Goal: Task Accomplishment & Management: Complete application form

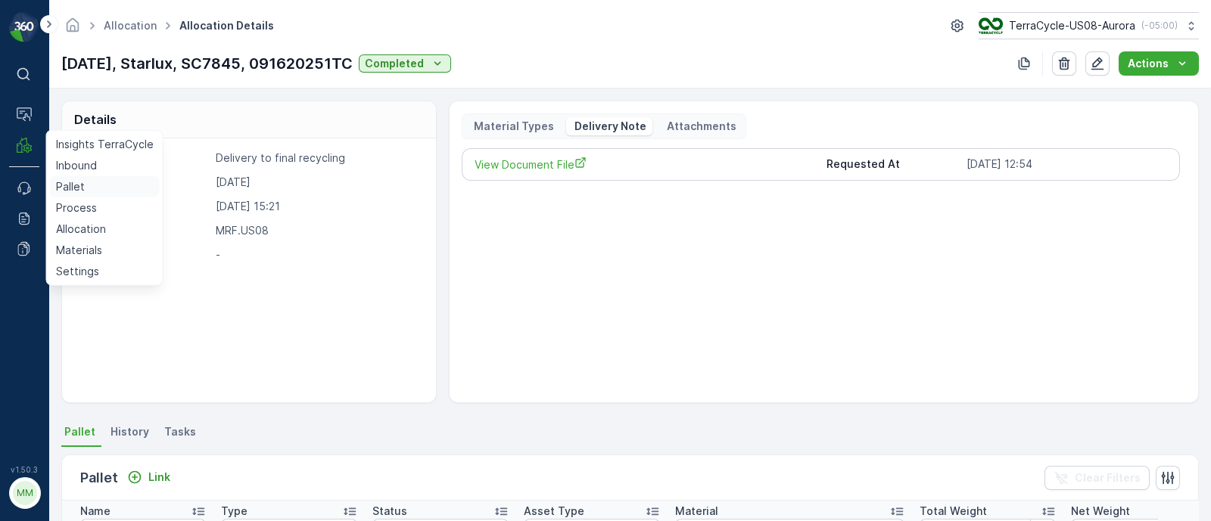
click at [67, 186] on p "Pallet" at bounding box center [70, 186] width 29 height 15
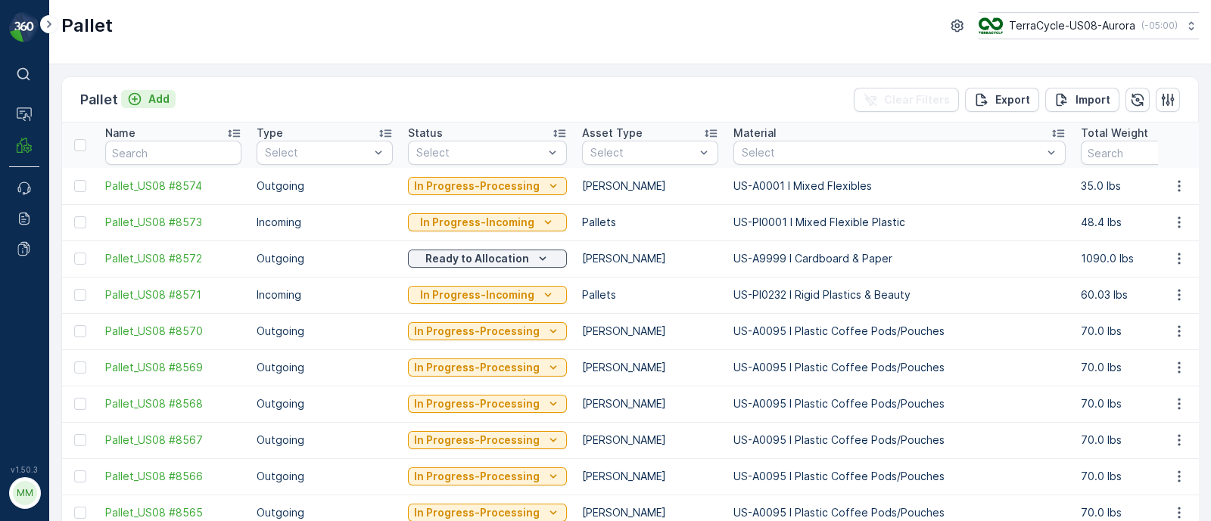
click at [163, 98] on p "Add" at bounding box center [158, 99] width 21 height 15
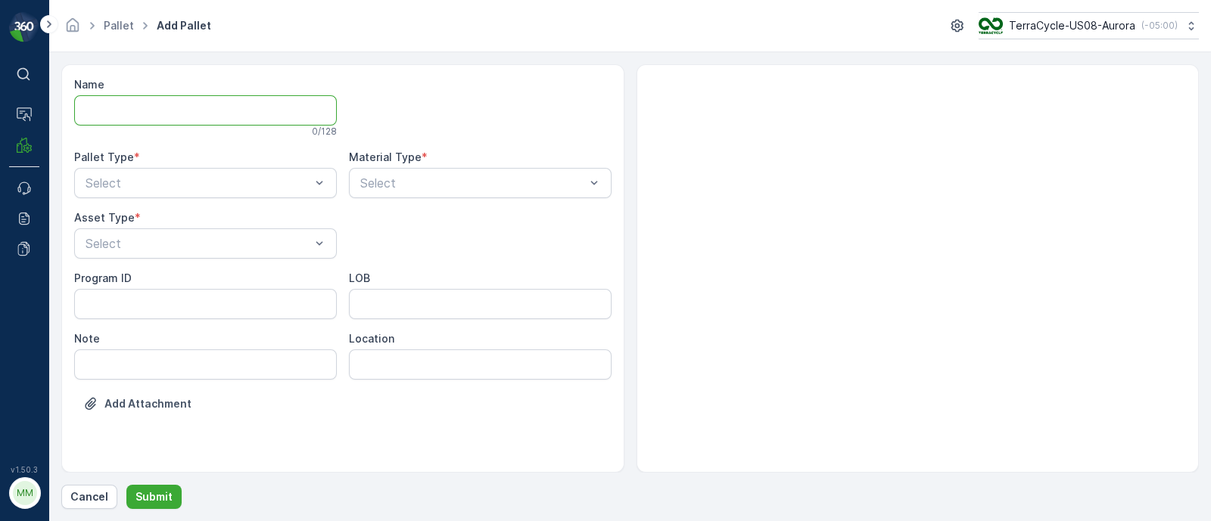
drag, startPoint x: 166, startPoint y: 107, endPoint x: 159, endPoint y: 101, distance: 9.1
click at [161, 104] on input "Name" at bounding box center [205, 110] width 263 height 30
type input "FD,"
click at [107, 327] on div "Program ID LOB Note Location" at bounding box center [342, 328] width 537 height 109
click at [106, 306] on ID "Program ID" at bounding box center [205, 307] width 263 height 30
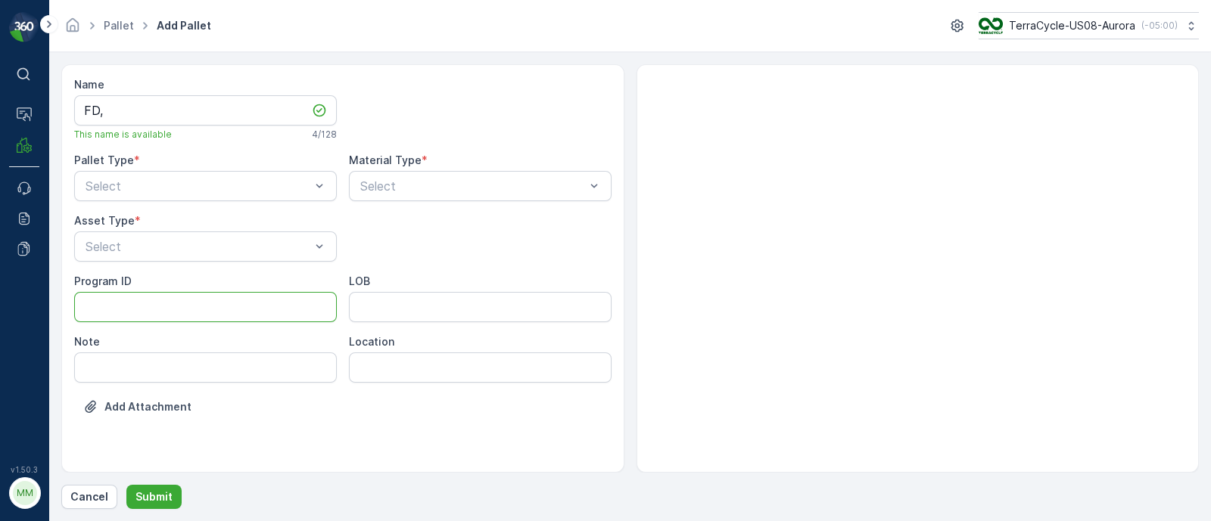
paste ID "F-R"
type ID "F-R"
click at [397, 303] on input "LOB" at bounding box center [480, 307] width 263 height 30
paste input "US-PI0503 I FD Mixed Paper"
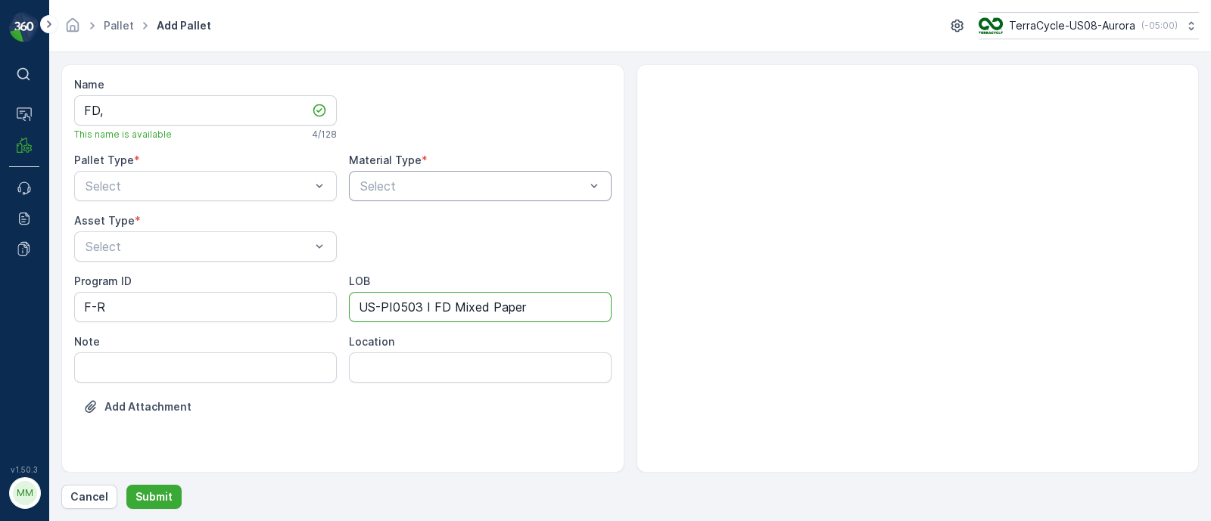
type input "US-PI0503 I FD Mixed Paper"
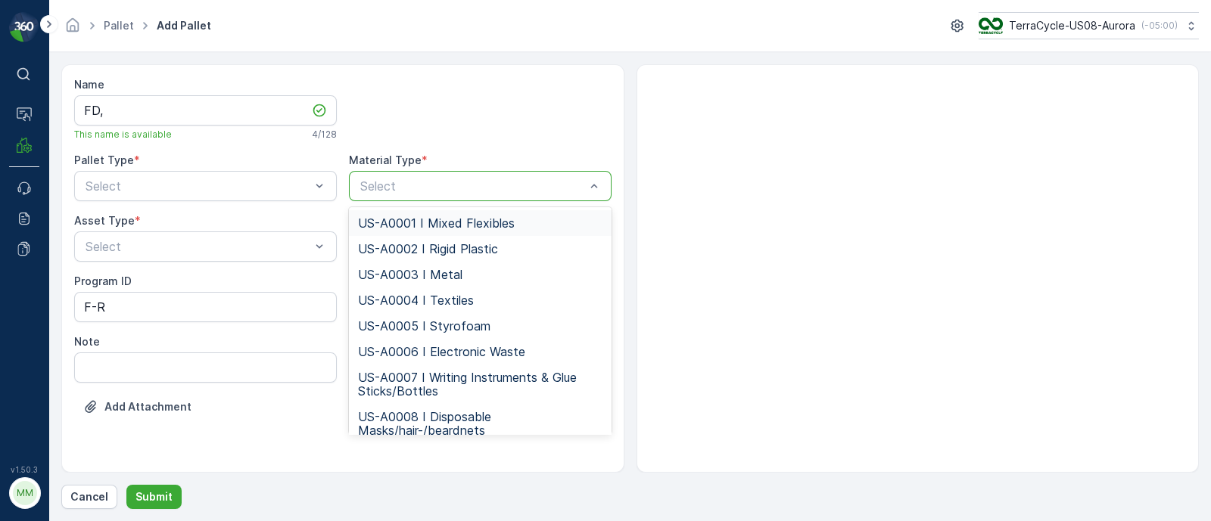
click at [421, 191] on div at bounding box center [473, 186] width 228 height 14
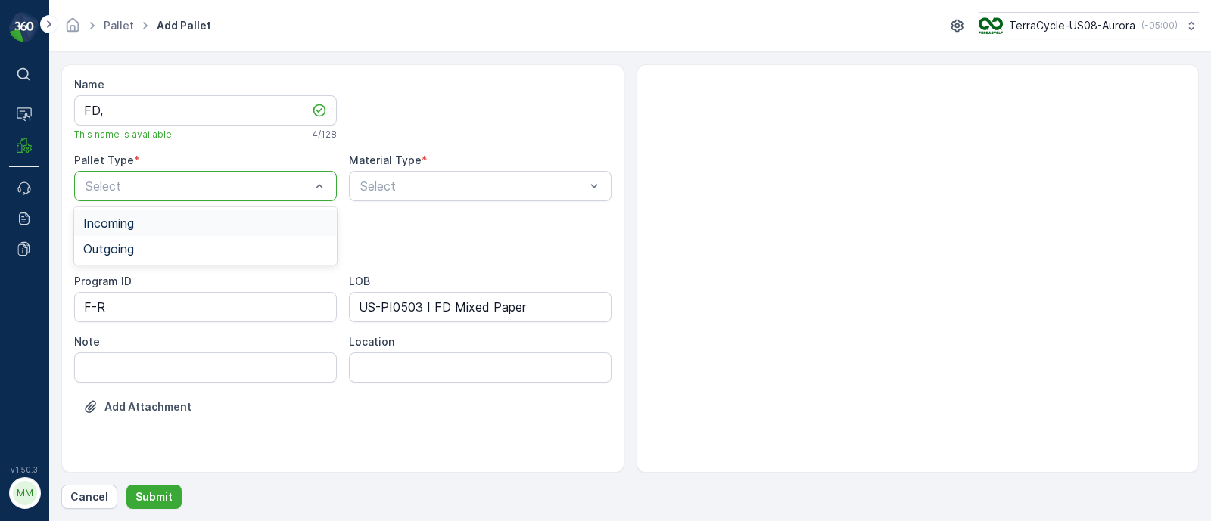
click at [123, 225] on span "Incoming" at bounding box center [108, 223] width 51 height 14
click at [142, 100] on input "FD," at bounding box center [205, 110] width 263 height 30
click at [398, 176] on div "Select" at bounding box center [480, 186] width 263 height 30
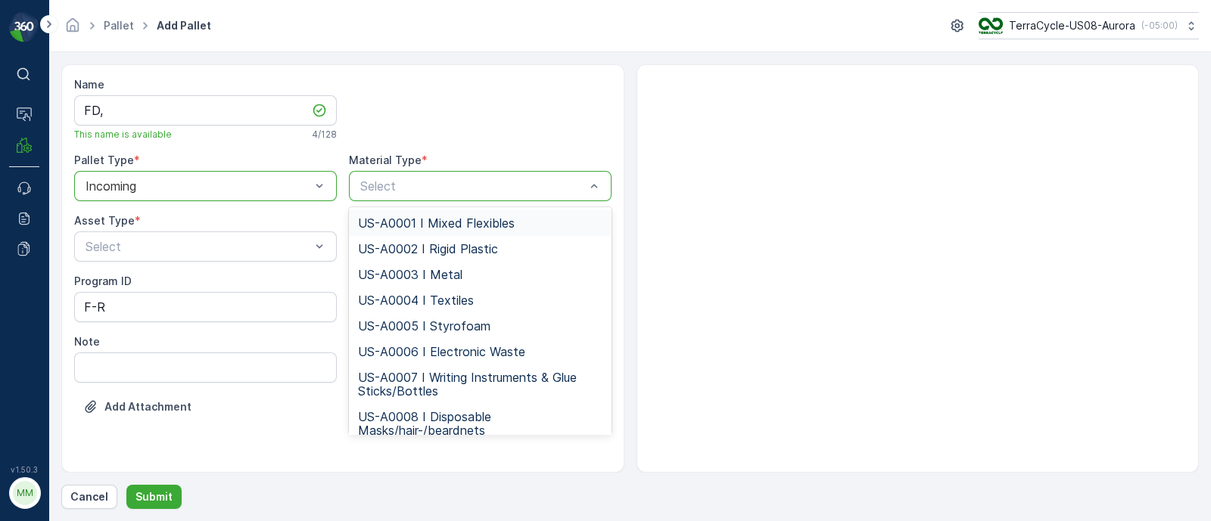
type input "US-PI0503 I FD Mixed Paper"
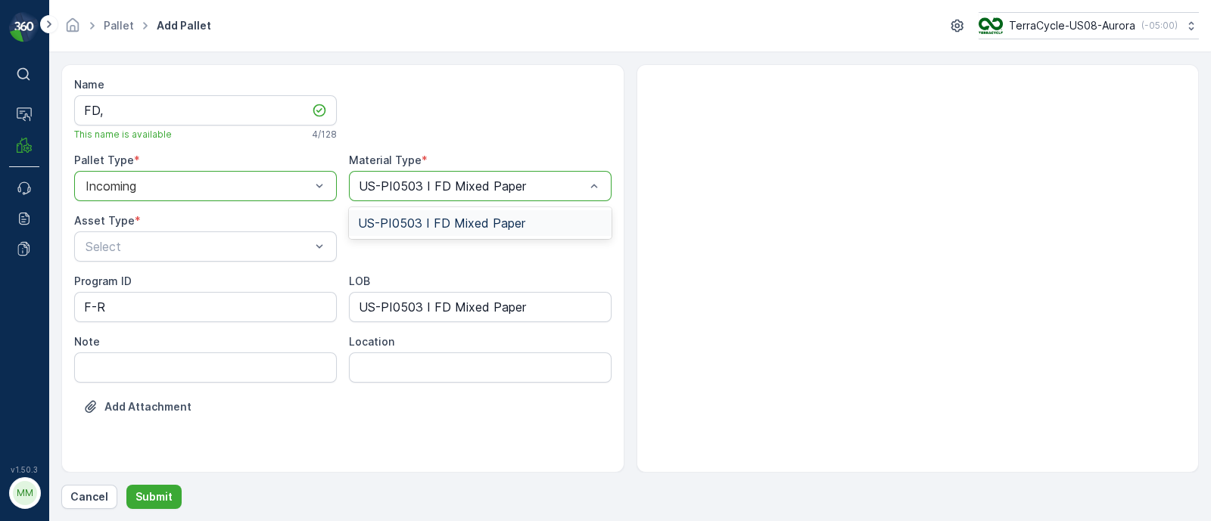
click at [431, 217] on span "US-PI0503 I FD Mixed Paper" at bounding box center [441, 223] width 167 height 14
click at [189, 108] on input "FD," at bounding box center [205, 110] width 263 height 30
click at [105, 108] on input "FD, [DATE], #1" at bounding box center [205, 110] width 263 height 30
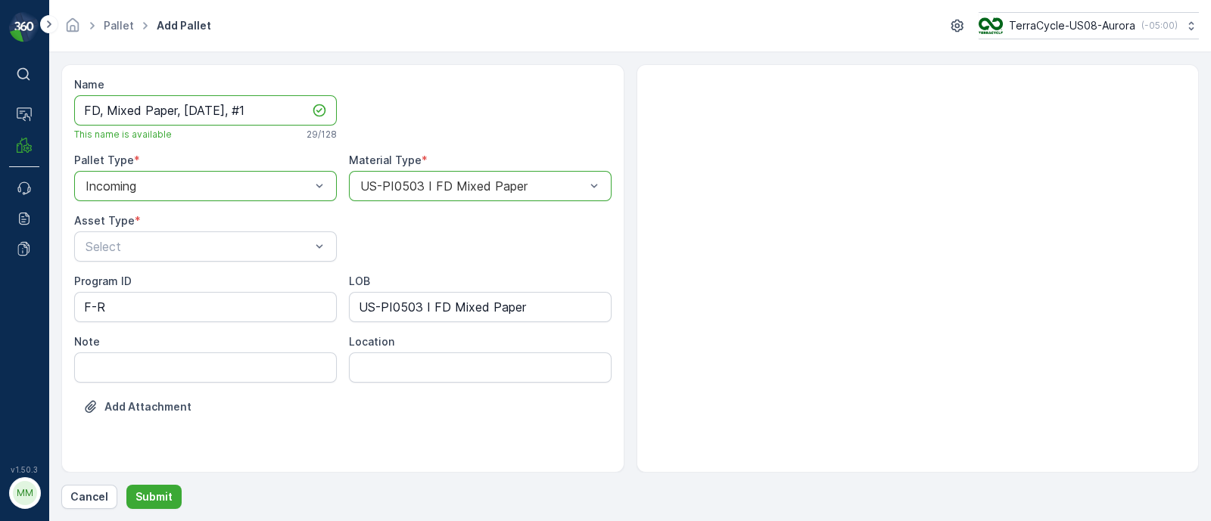
type input "FD, Mixed Paper, [DATE], #1"
click at [143, 232] on div "Select" at bounding box center [205, 247] width 263 height 30
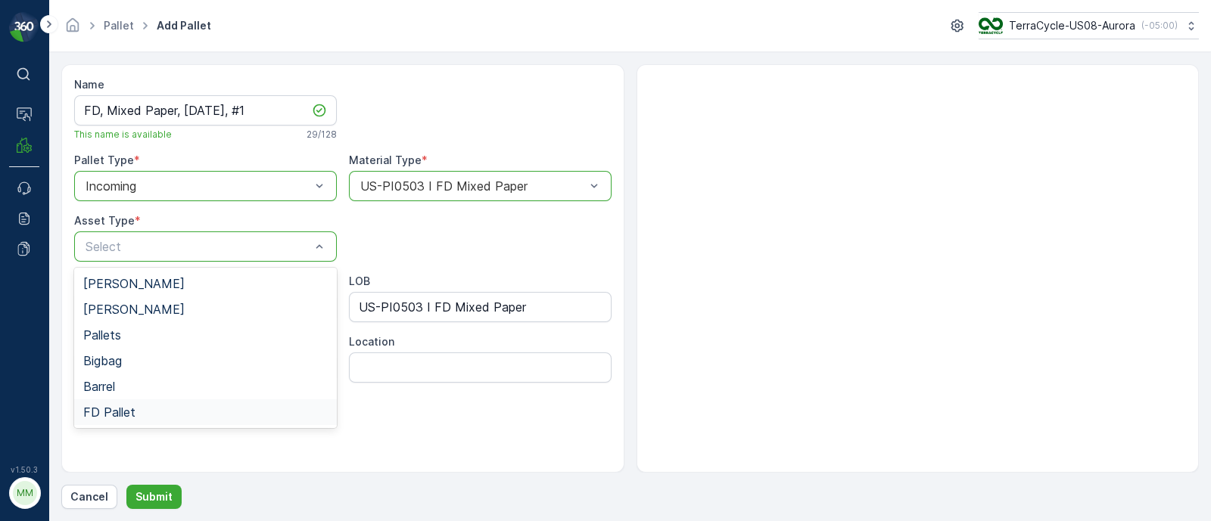
click at [138, 410] on div "FD Pallet" at bounding box center [205, 413] width 244 height 14
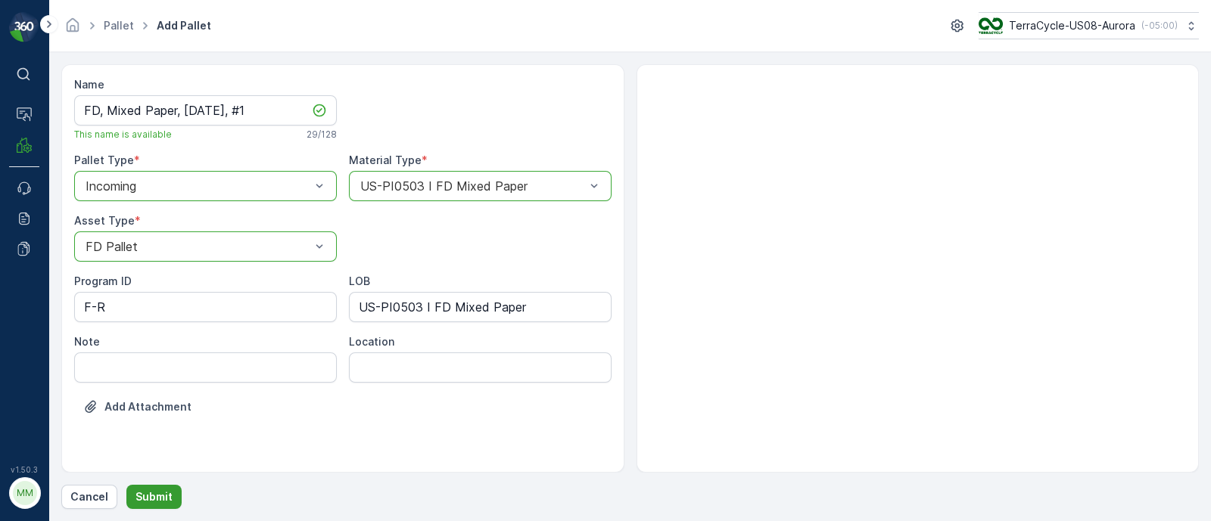
click at [162, 496] on p "Submit" at bounding box center [153, 497] width 37 height 15
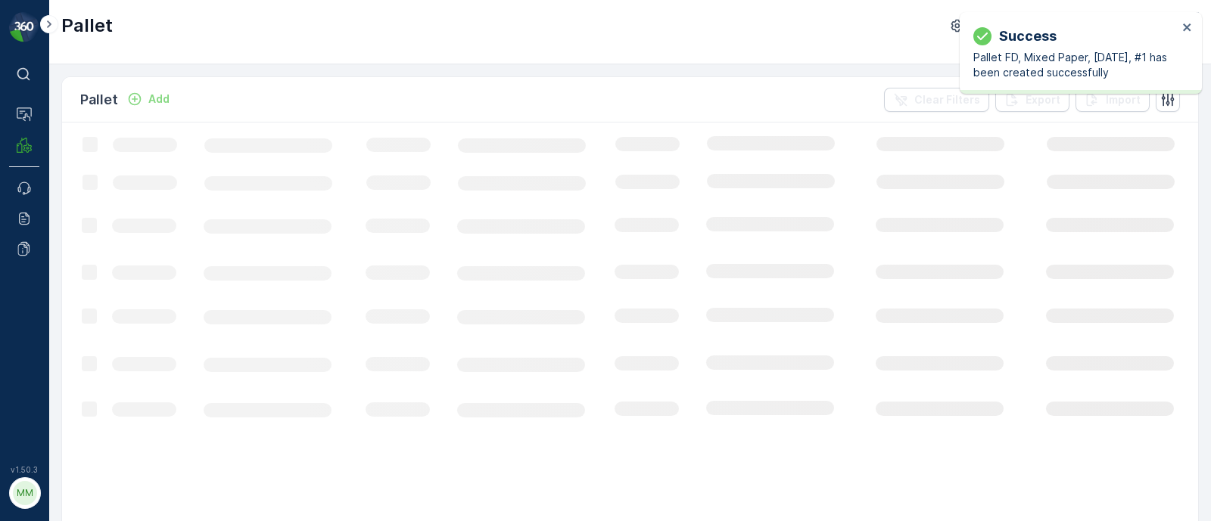
click at [1184, 20] on div "Success Pallet FD, Mixed Paper, [DATE], #1 has been created successfully" at bounding box center [1081, 53] width 242 height 82
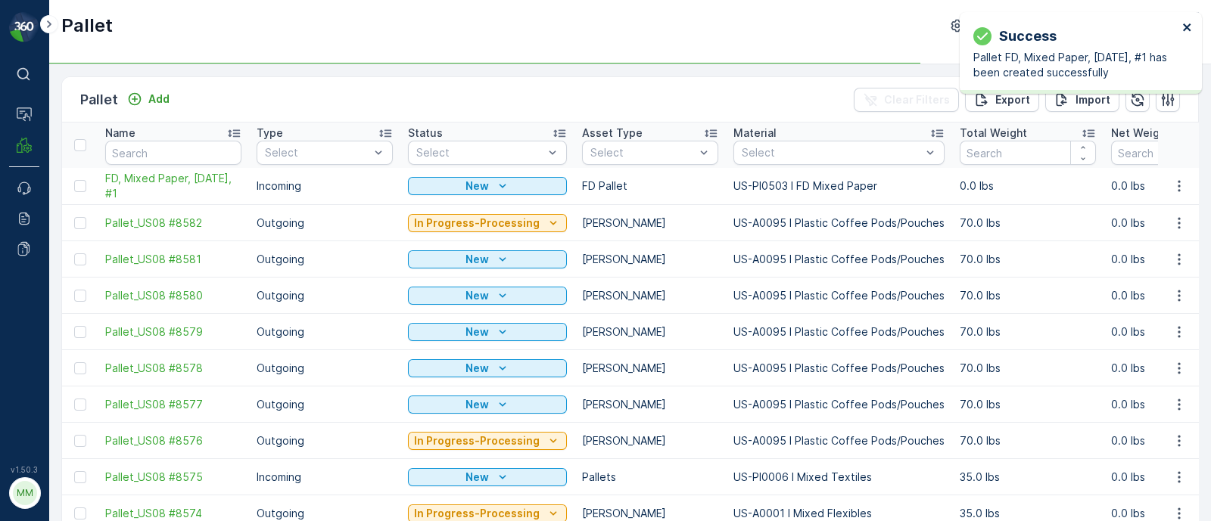
click at [1188, 30] on icon "close" at bounding box center [1187, 27] width 8 height 8
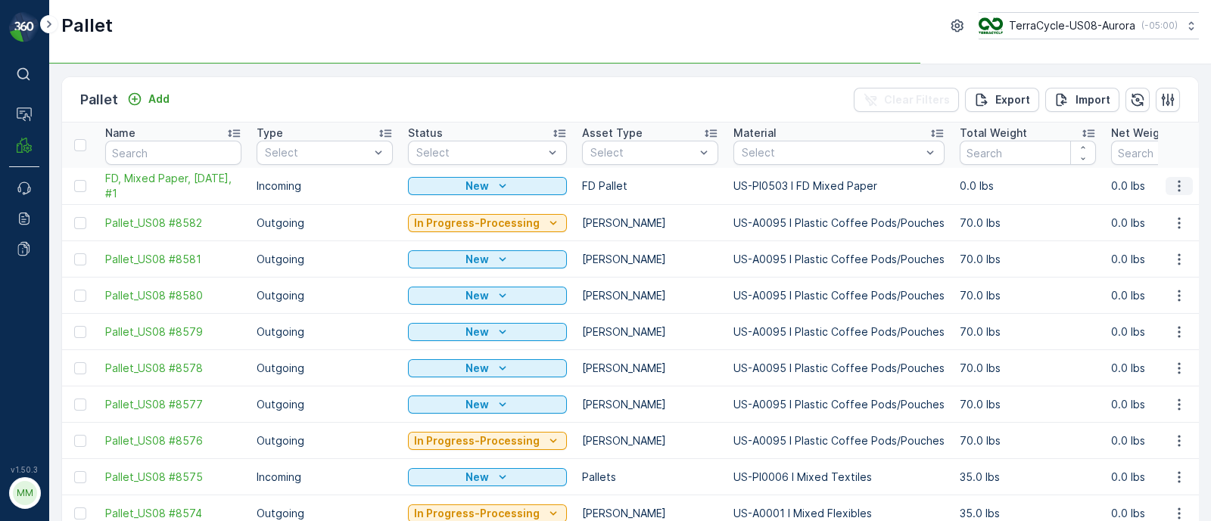
click at [1171, 187] on icon "button" at bounding box center [1178, 186] width 15 height 15
click at [1152, 253] on span "Duplicate Pallet" at bounding box center [1157, 250] width 80 height 15
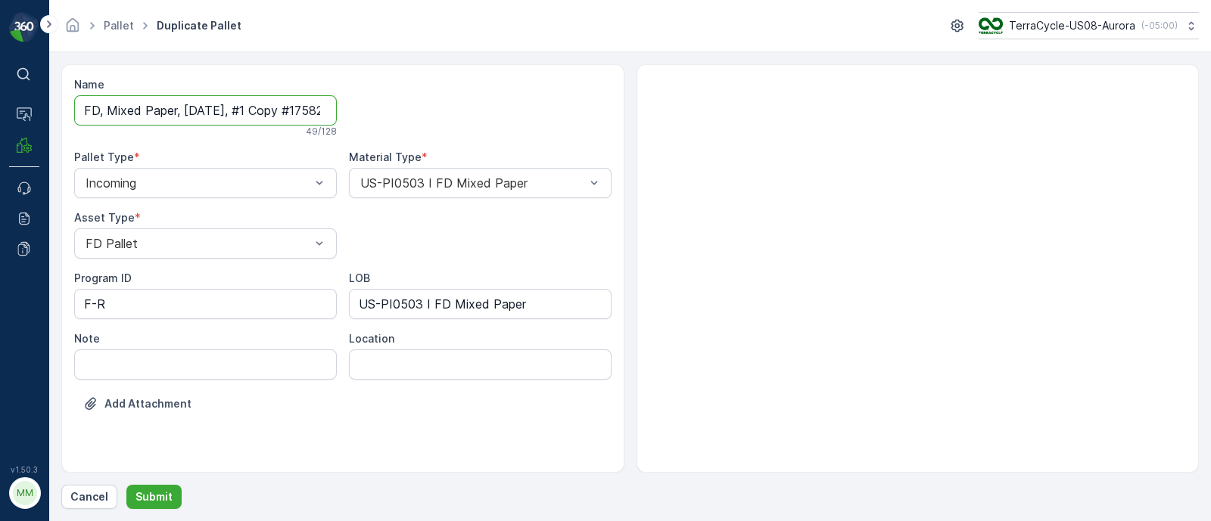
scroll to position [0, 73]
drag, startPoint x: 250, startPoint y: 107, endPoint x: 511, endPoint y: 107, distance: 261.1
click at [511, 107] on div "Name FD, Mixed Paper, [DATE], #1 Copy #1758292036035 49 / 128 Pallet Type * Inc…" at bounding box center [342, 255] width 537 height 357
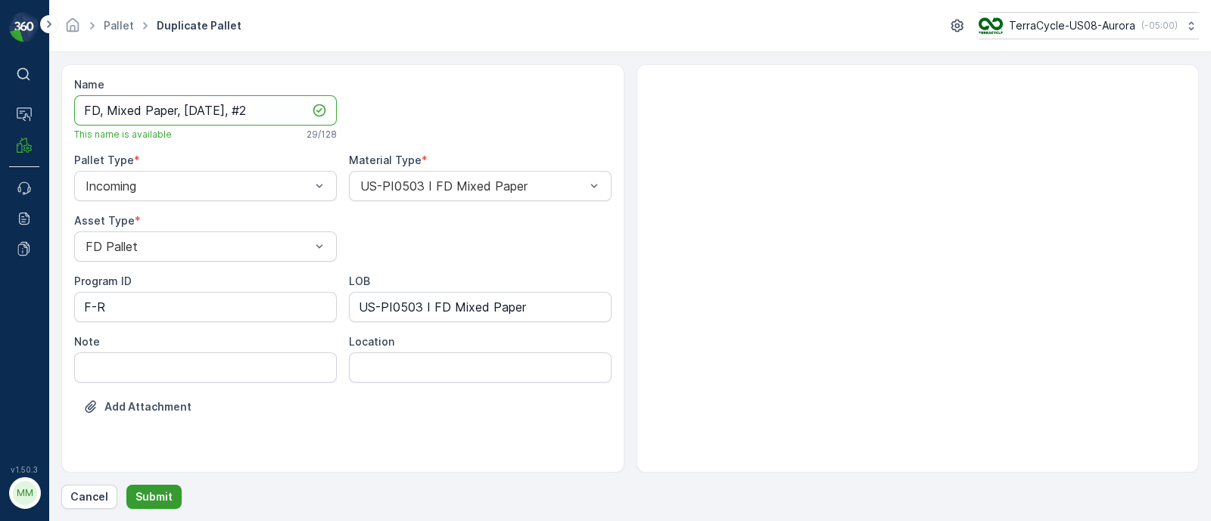
type input "FD, Mixed Paper, [DATE], #2"
click at [147, 493] on p "Submit" at bounding box center [153, 497] width 37 height 15
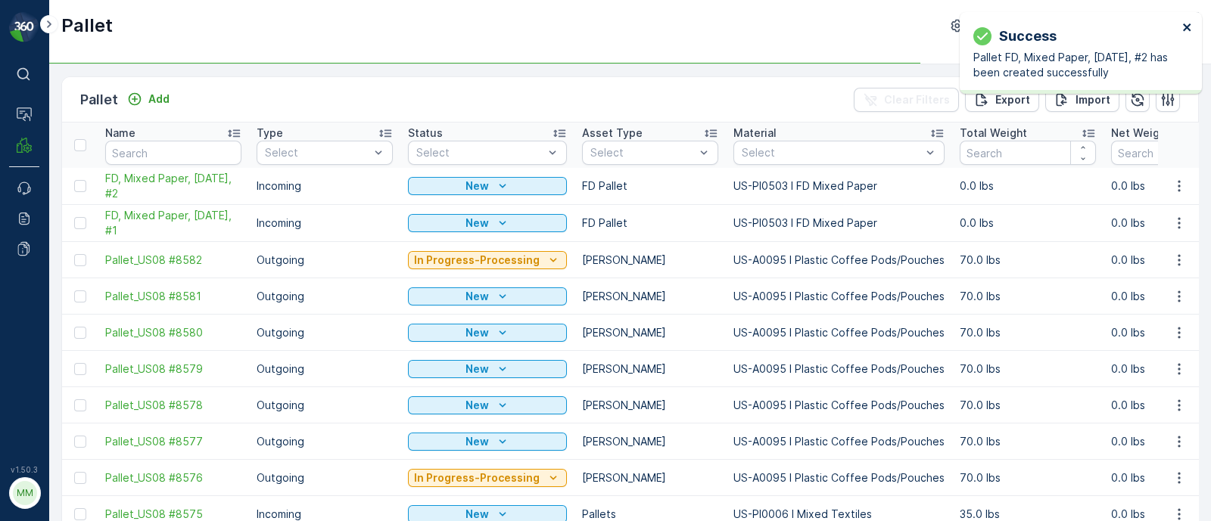
click at [1186, 27] on icon "close" at bounding box center [1187, 27] width 8 height 8
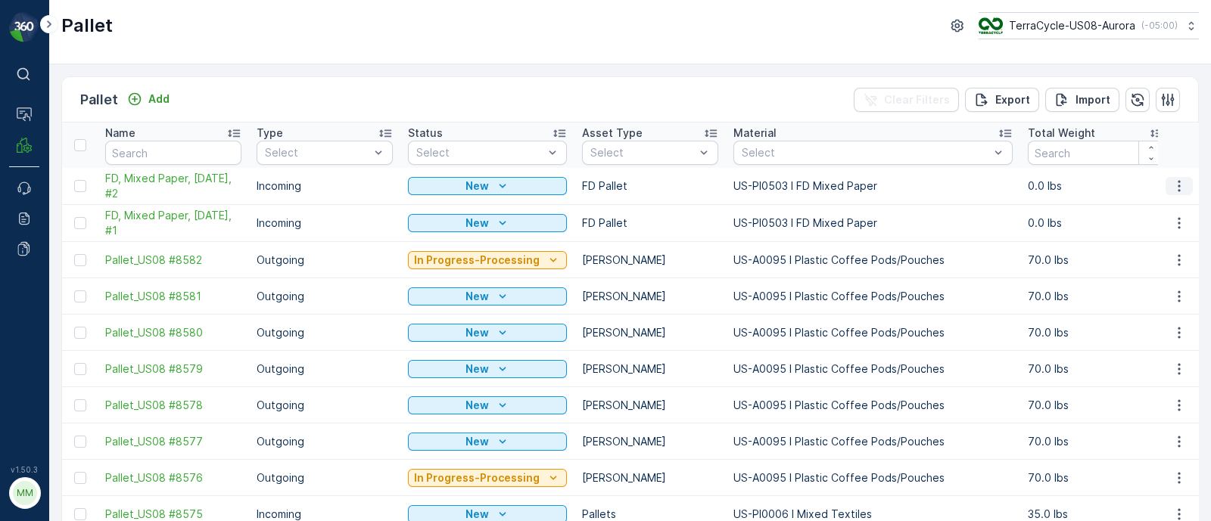
click at [1178, 179] on icon "button" at bounding box center [1178, 186] width 15 height 15
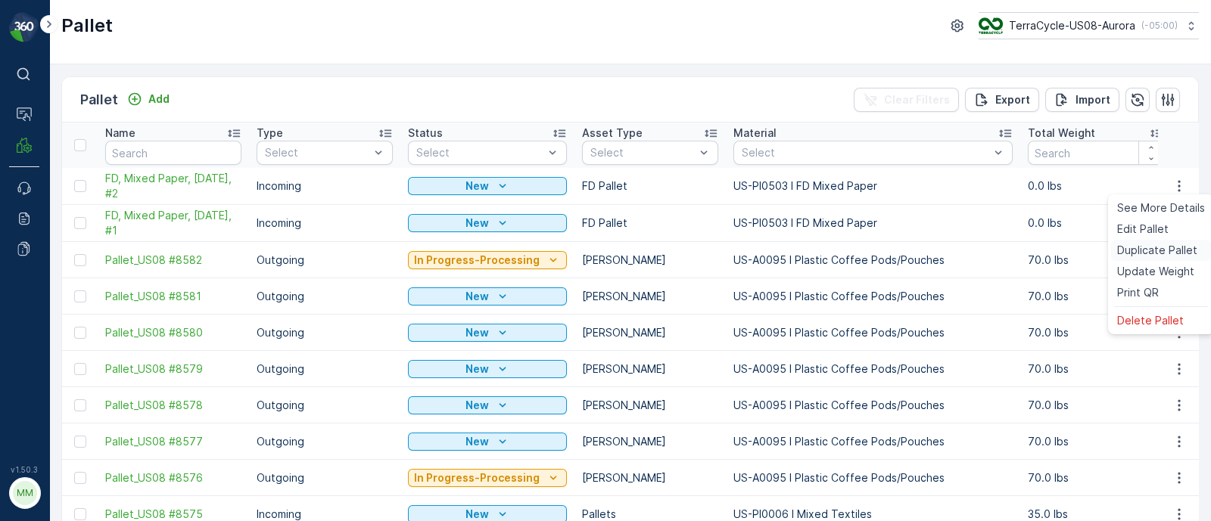
click at [1158, 255] on span "Duplicate Pallet" at bounding box center [1157, 250] width 80 height 15
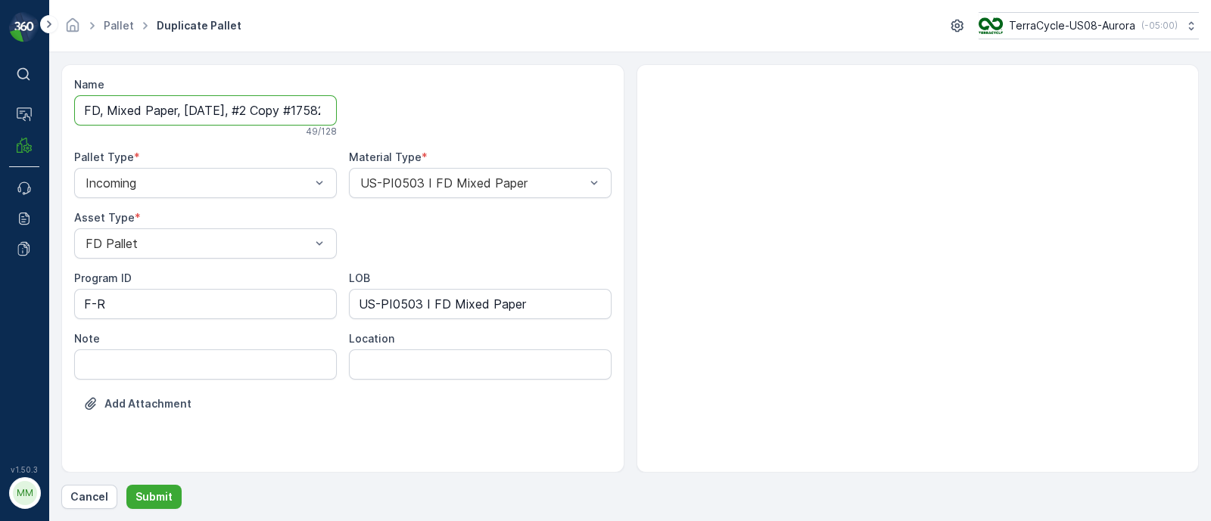
scroll to position [0, 75]
drag, startPoint x: 249, startPoint y: 107, endPoint x: 507, endPoint y: 120, distance: 258.4
click at [507, 120] on div "Name FD, Mixed Paper, [DATE], #2 Copy #1758292050680 49 / 128 Pallet Type * Inc…" at bounding box center [342, 255] width 537 height 357
type input "FD, Mixed Paper, [DATE], #3"
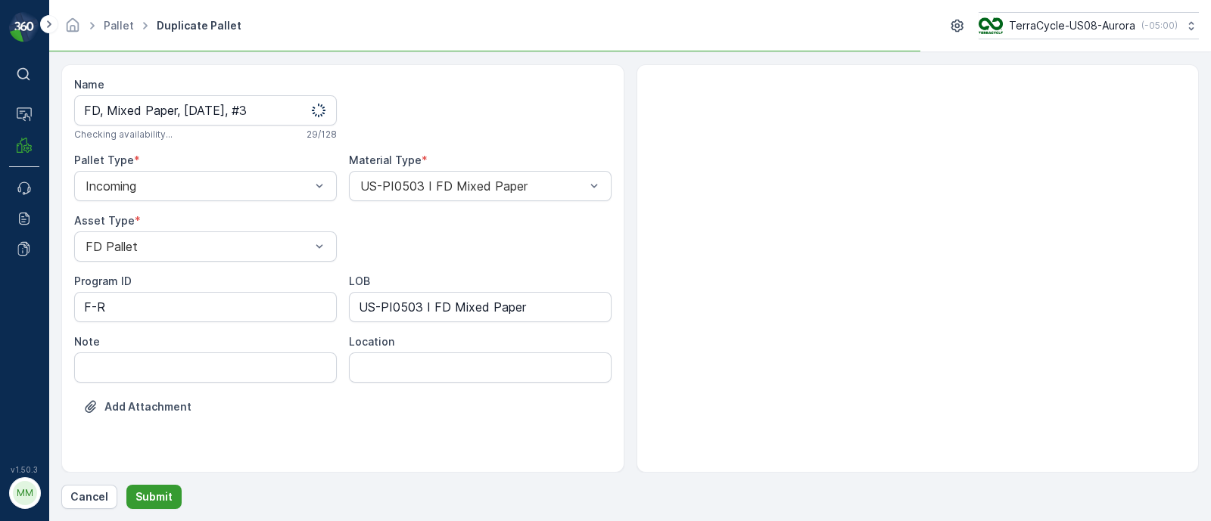
click at [151, 506] on button "Submit" at bounding box center [153, 497] width 55 height 24
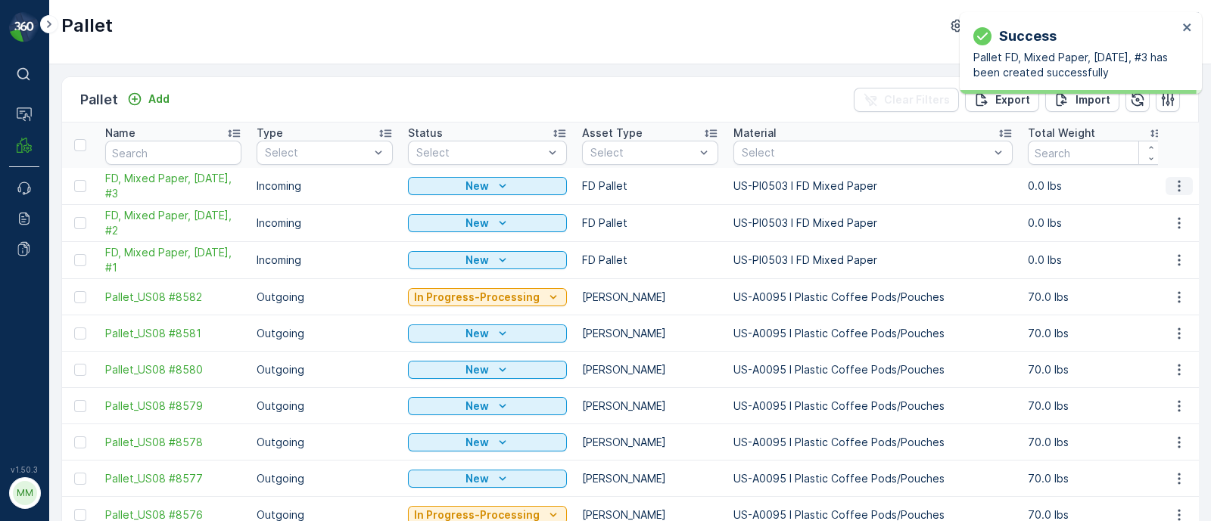
drag, startPoint x: 1179, startPoint y: 187, endPoint x: 1184, endPoint y: 193, distance: 8.0
click at [1181, 189] on icon "button" at bounding box center [1178, 186] width 15 height 15
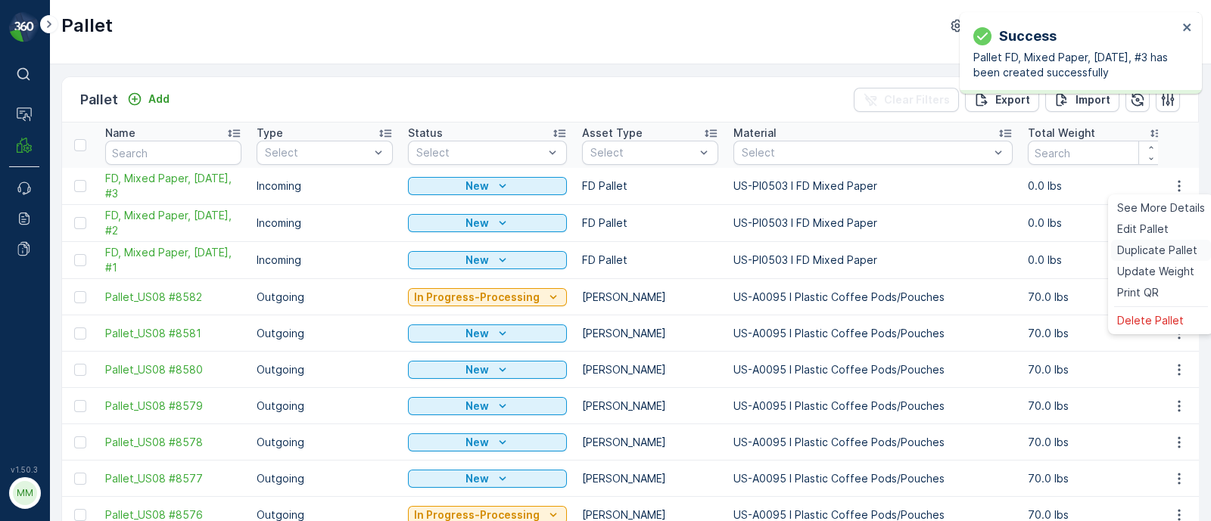
click at [1154, 250] on span "Duplicate Pallet" at bounding box center [1157, 250] width 80 height 15
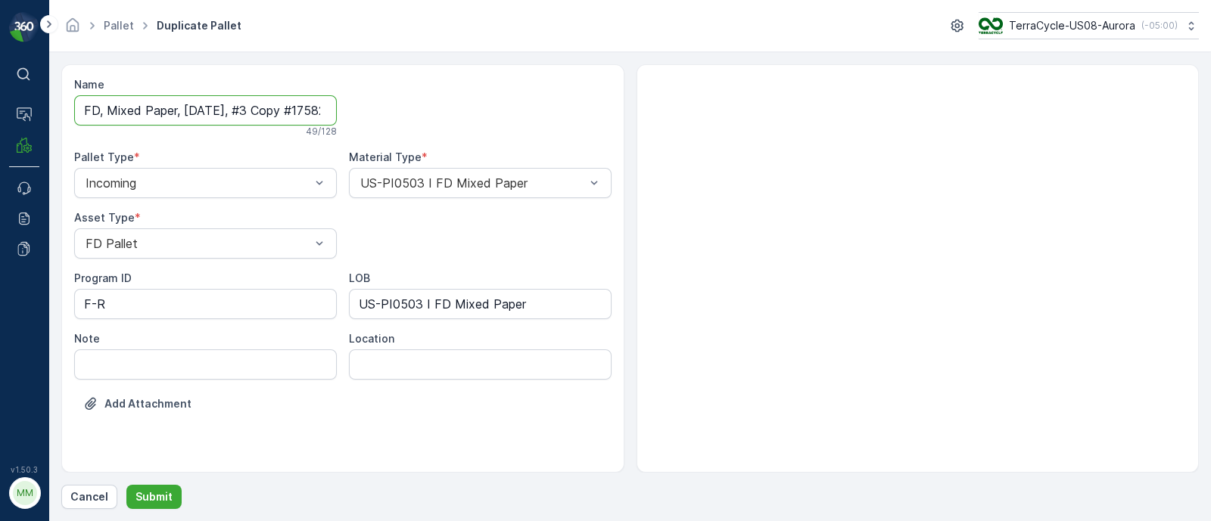
scroll to position [0, 75]
drag, startPoint x: 250, startPoint y: 111, endPoint x: 488, endPoint y: 124, distance: 238.0
click at [488, 124] on div "Name FD, Mixed Paper, [DATE], #3 Copy #1758292605995 49 / 128 Pallet Type * Inc…" at bounding box center [342, 255] width 537 height 357
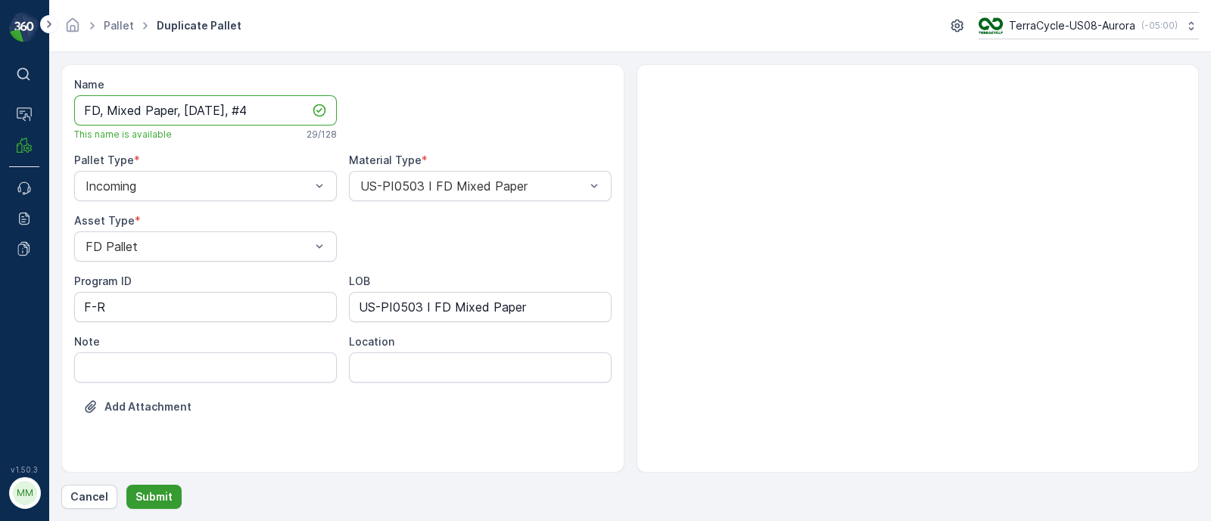
type input "FD, Mixed Paper, [DATE], #4"
click at [159, 495] on p "Submit" at bounding box center [153, 497] width 37 height 15
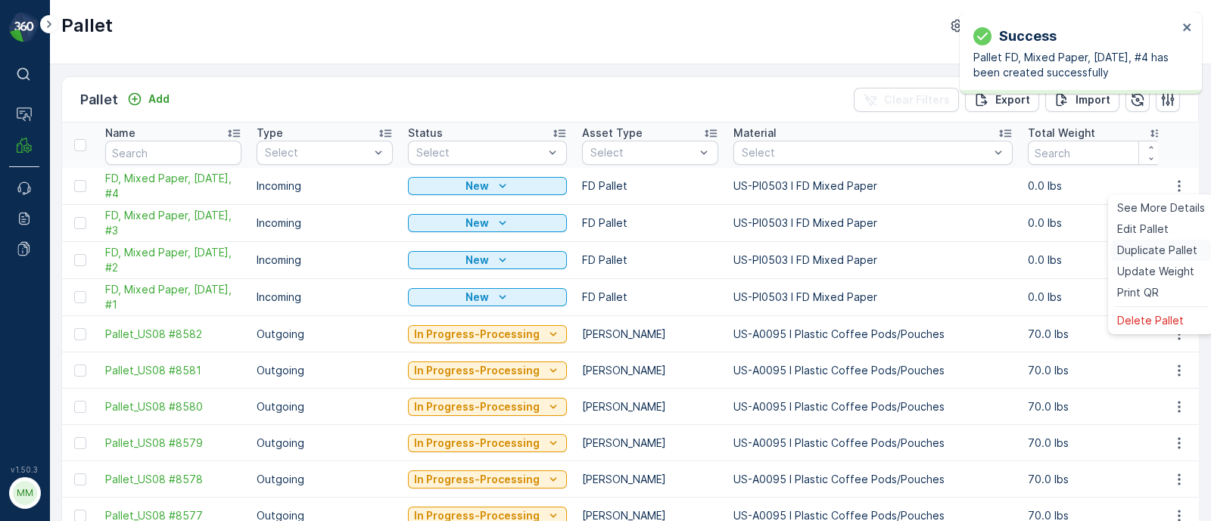
click at [1127, 245] on span "Duplicate Pallet" at bounding box center [1157, 250] width 80 height 15
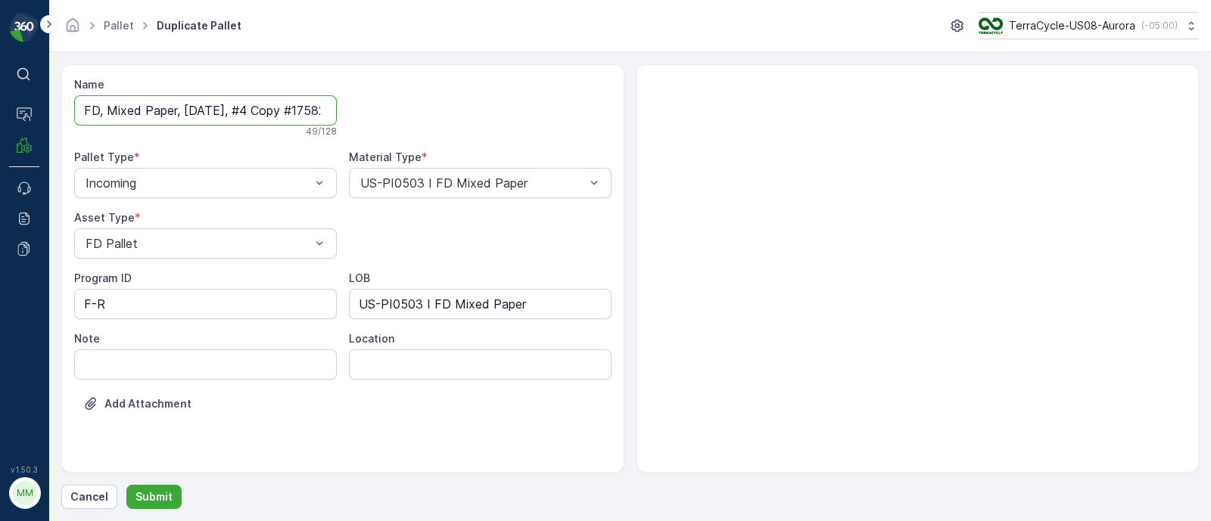
scroll to position [0, 73]
drag, startPoint x: 248, startPoint y: 107, endPoint x: 510, endPoint y: 119, distance: 262.1
click at [510, 119] on div "Name FD, Mixed Paper, [DATE], #4 Copy #1758292618342 49 / 128 Pallet Type * Inc…" at bounding box center [342, 255] width 537 height 357
type input "FD, Mixed Paper, [DATE], #5"
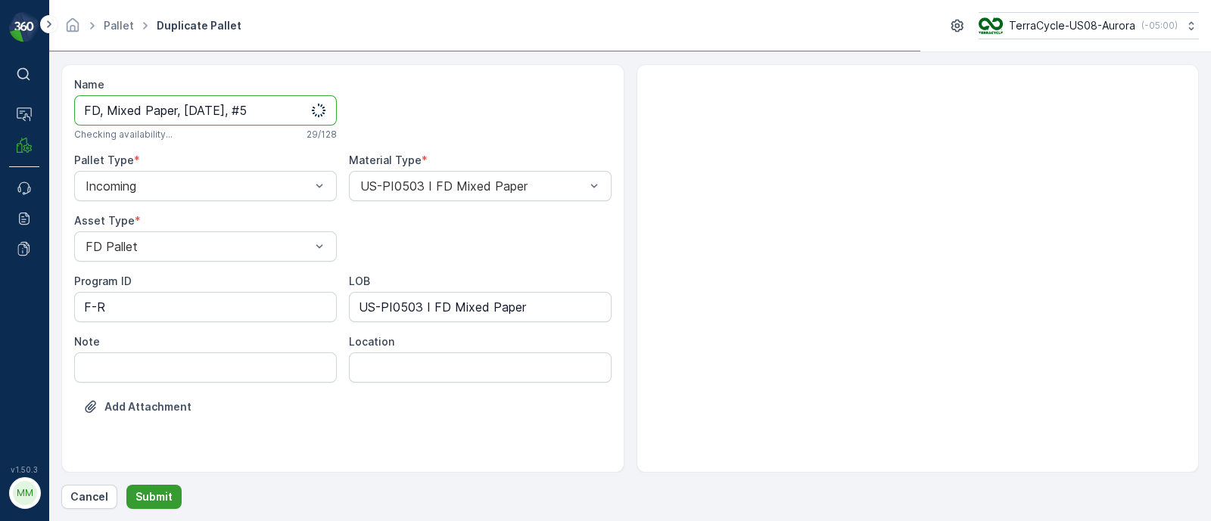
click at [146, 493] on p "Submit" at bounding box center [153, 497] width 37 height 15
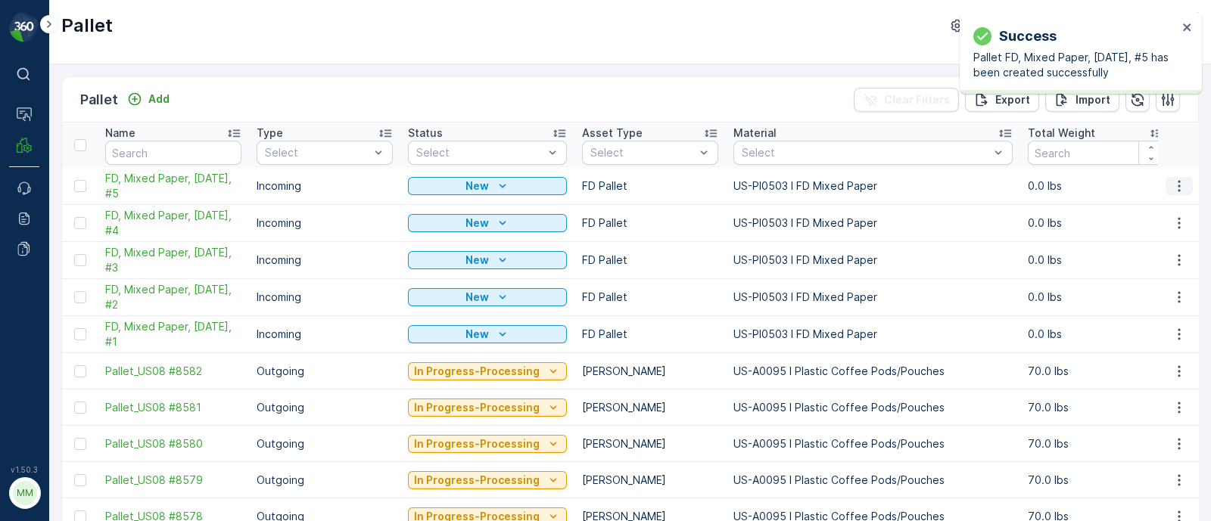
click at [1177, 190] on icon "button" at bounding box center [1178, 186] width 15 height 15
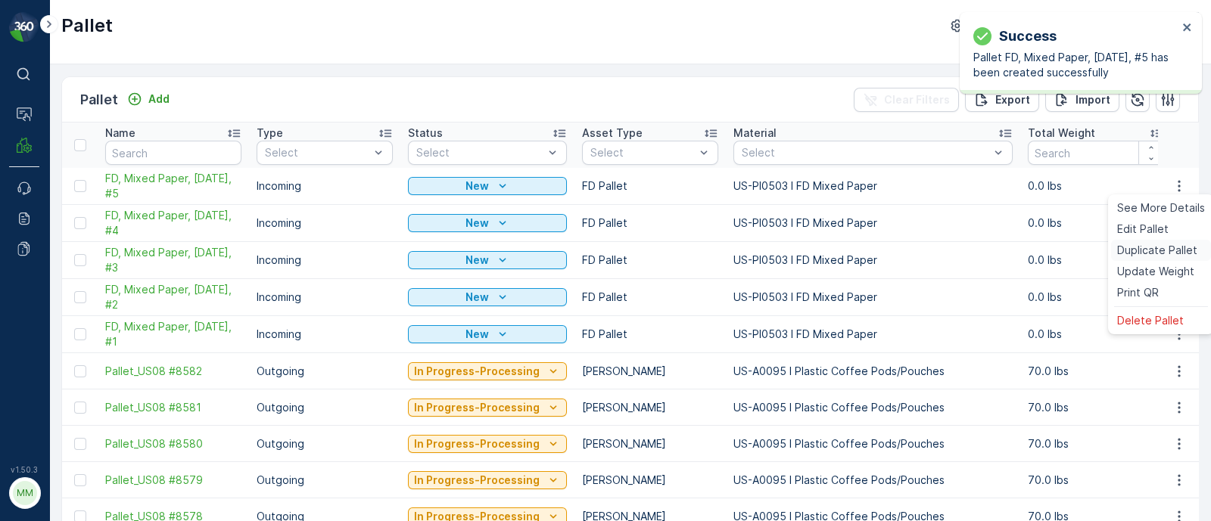
click at [1165, 257] on span "Duplicate Pallet" at bounding box center [1157, 250] width 80 height 15
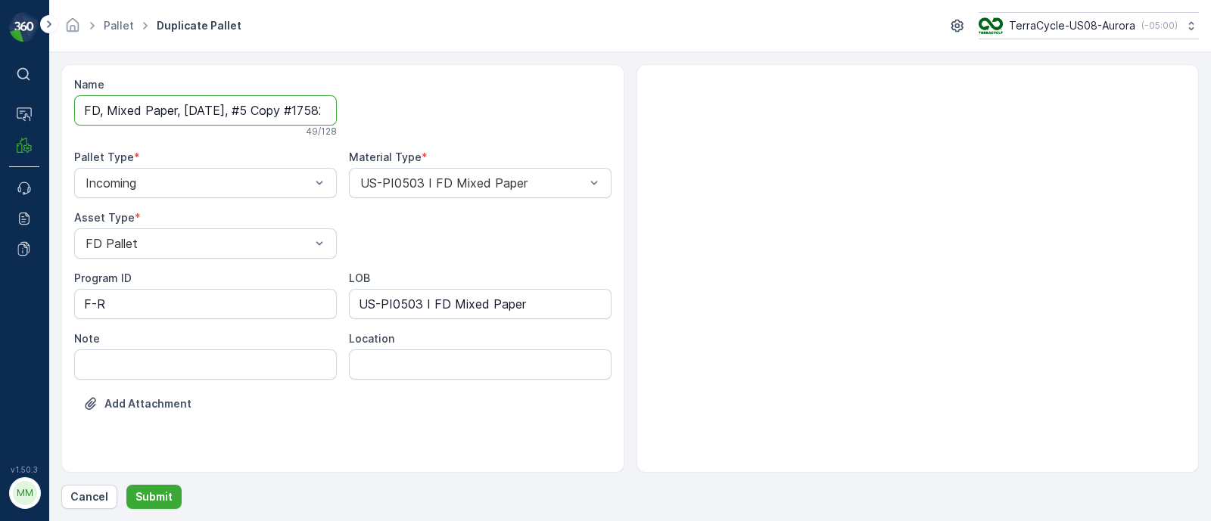
scroll to position [0, 75]
drag, startPoint x: 248, startPoint y: 104, endPoint x: 620, endPoint y: 153, distance: 374.7
click at [620, 153] on div "Name FD, Mixed Paper, [DATE], #5 Copy #1758293294406 49 / 128 Pallet Type * Inc…" at bounding box center [342, 268] width 563 height 409
type input "FD, Mixed Paper, [DATE], #6"
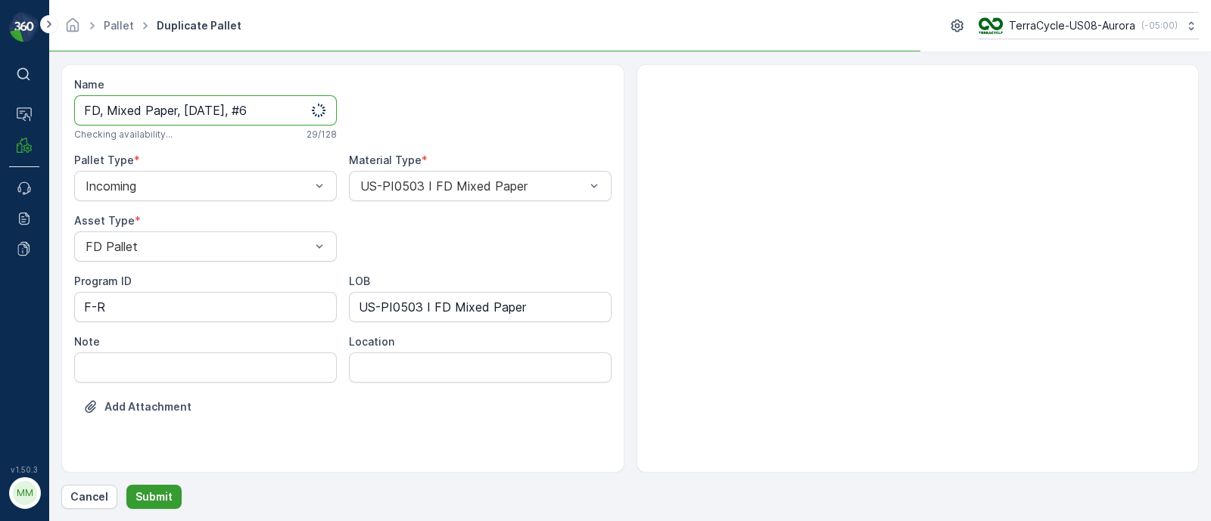
click at [158, 498] on p "Submit" at bounding box center [153, 497] width 37 height 15
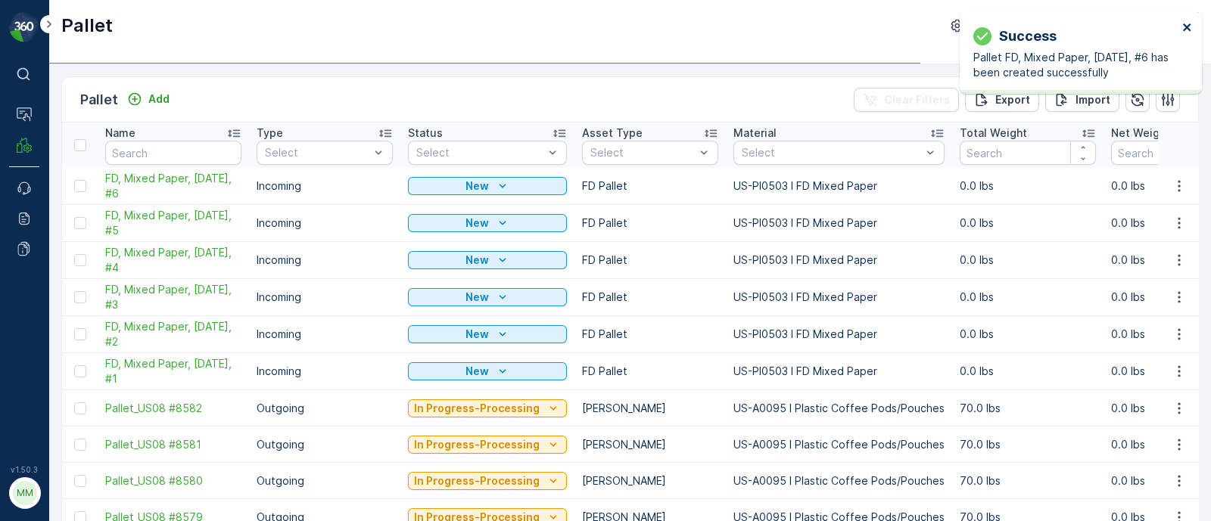
click at [1187, 30] on icon "close" at bounding box center [1187, 27] width 11 height 12
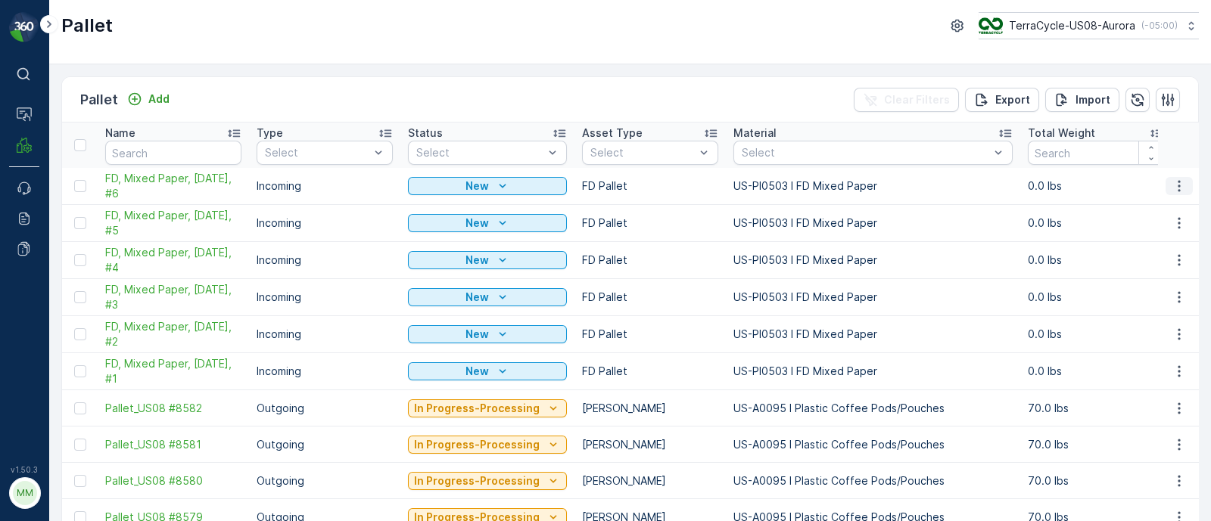
click at [1180, 185] on icon "button" at bounding box center [1178, 186] width 15 height 15
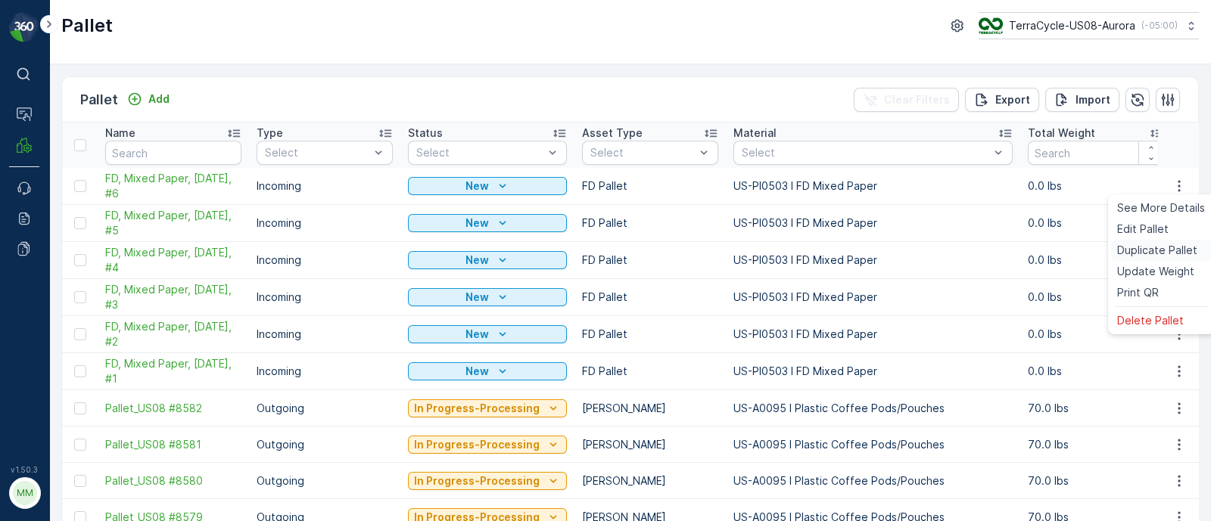
click at [1123, 256] on span "Duplicate Pallet" at bounding box center [1157, 250] width 80 height 15
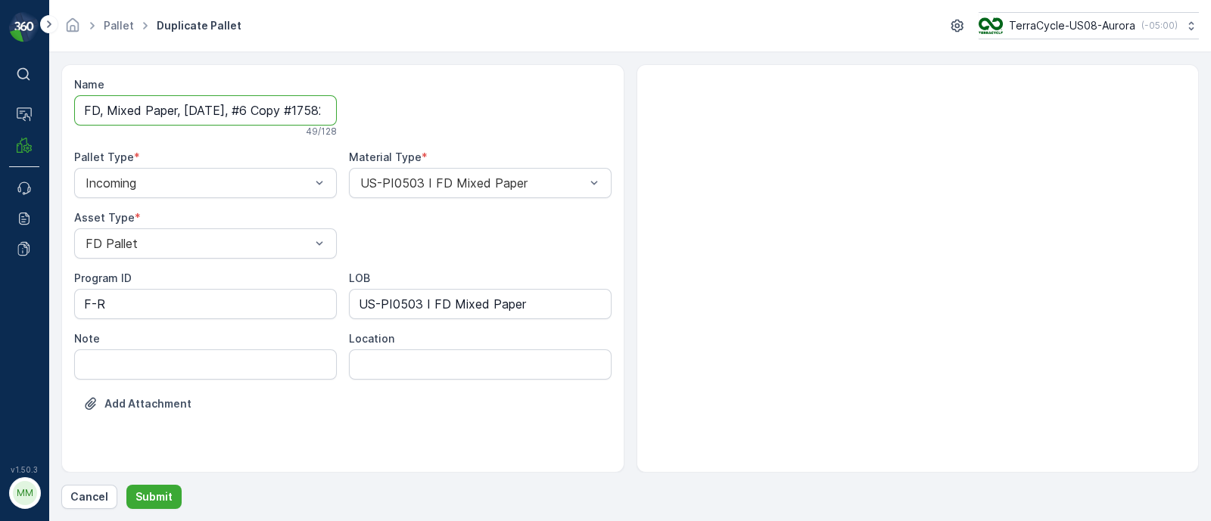
scroll to position [0, 76]
drag, startPoint x: 250, startPoint y: 106, endPoint x: 596, endPoint y: 141, distance: 347.6
click at [596, 141] on div "Name FD, Mixed Paper, [DATE], #6 Copy #1758293309534 49 / 128 Pallet Type * Inc…" at bounding box center [342, 255] width 537 height 357
type input "FD, Mixed Paper, [DATE], #7"
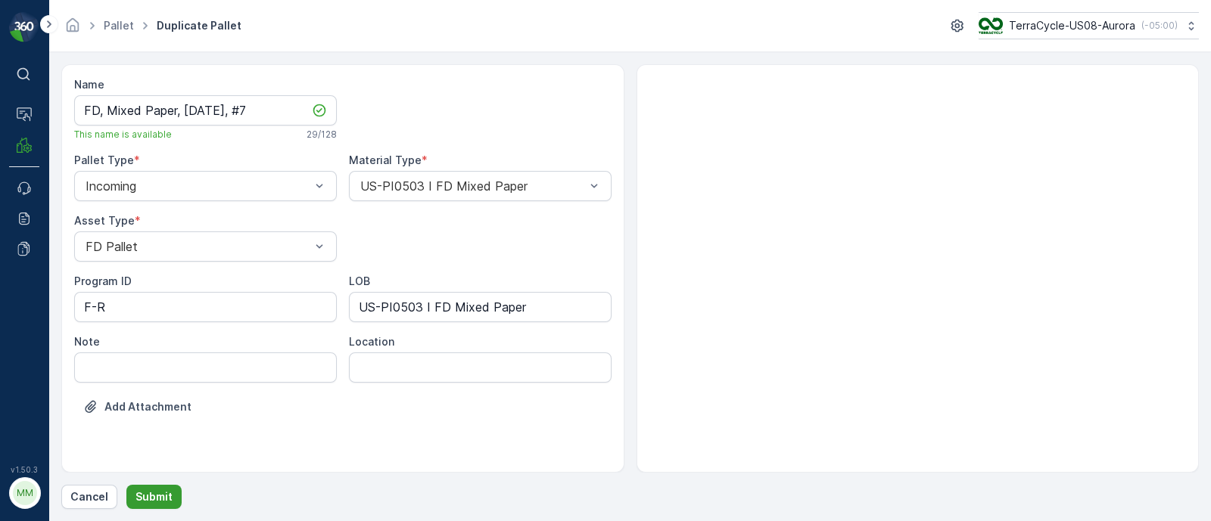
click at [163, 490] on p "Submit" at bounding box center [153, 497] width 37 height 15
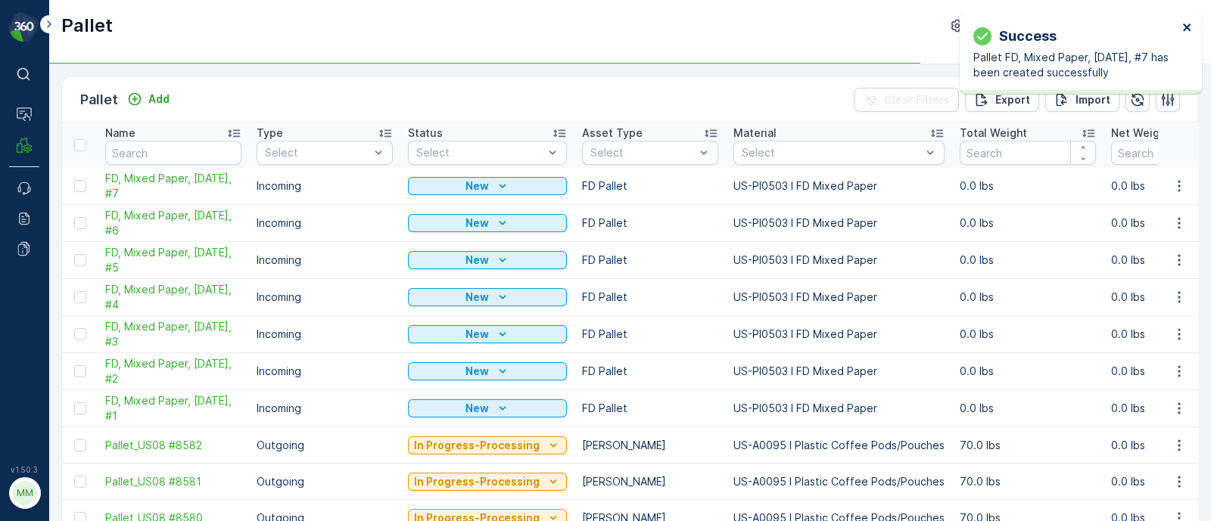
click at [1185, 36] on button "close" at bounding box center [1187, 28] width 11 height 14
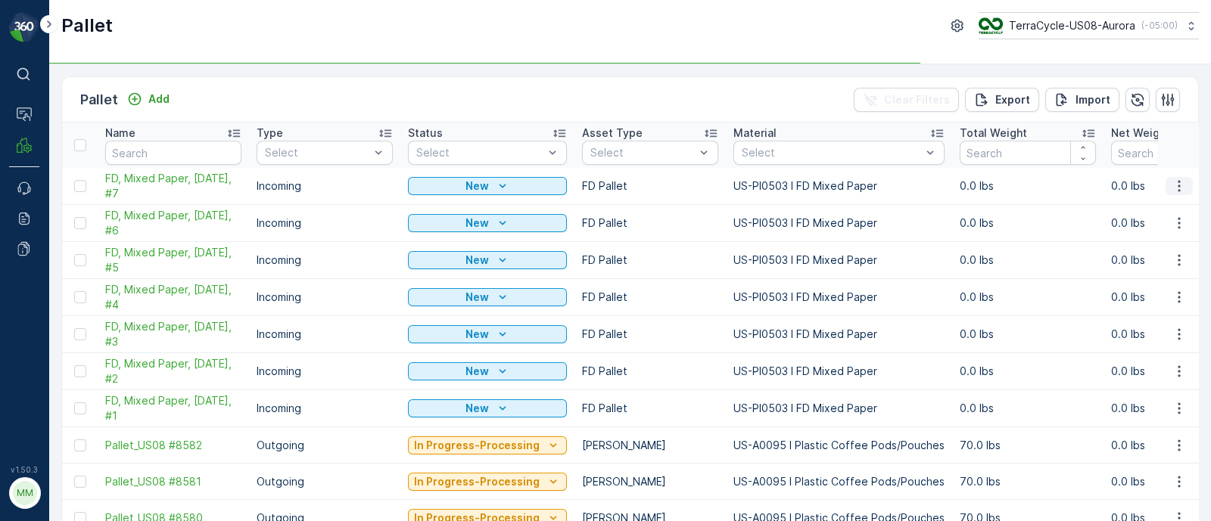
click at [1178, 179] on icon "button" at bounding box center [1178, 186] width 15 height 15
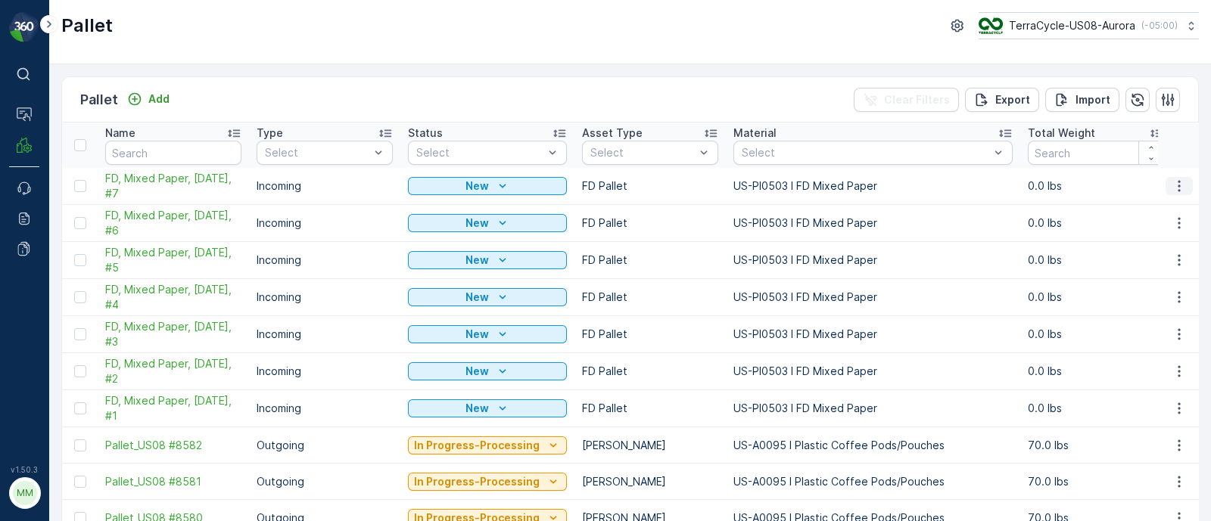
click at [1173, 182] on icon "button" at bounding box center [1178, 186] width 15 height 15
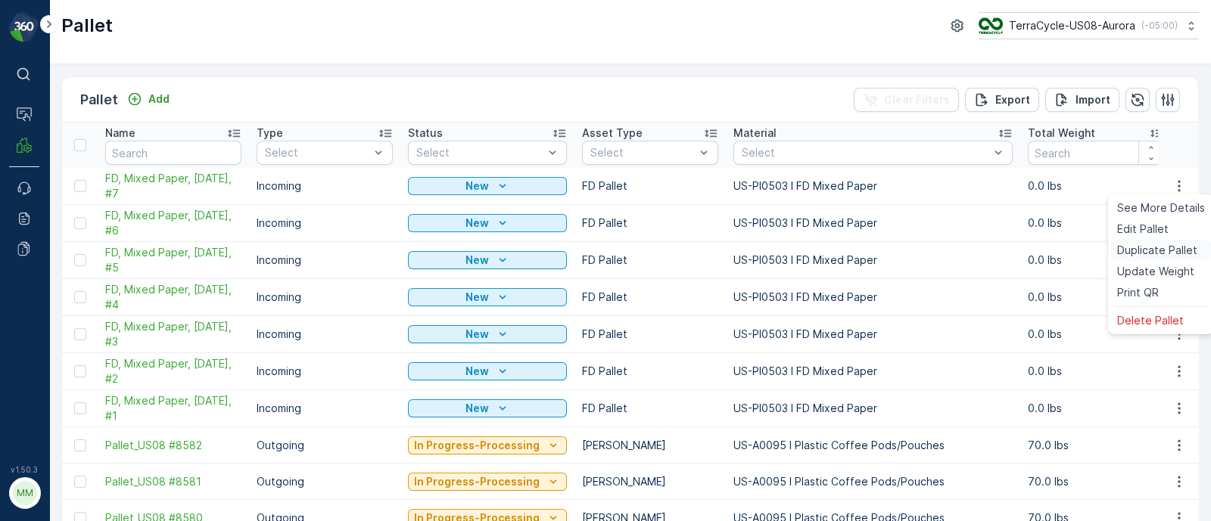
click at [1161, 249] on span "Duplicate Pallet" at bounding box center [1157, 250] width 80 height 15
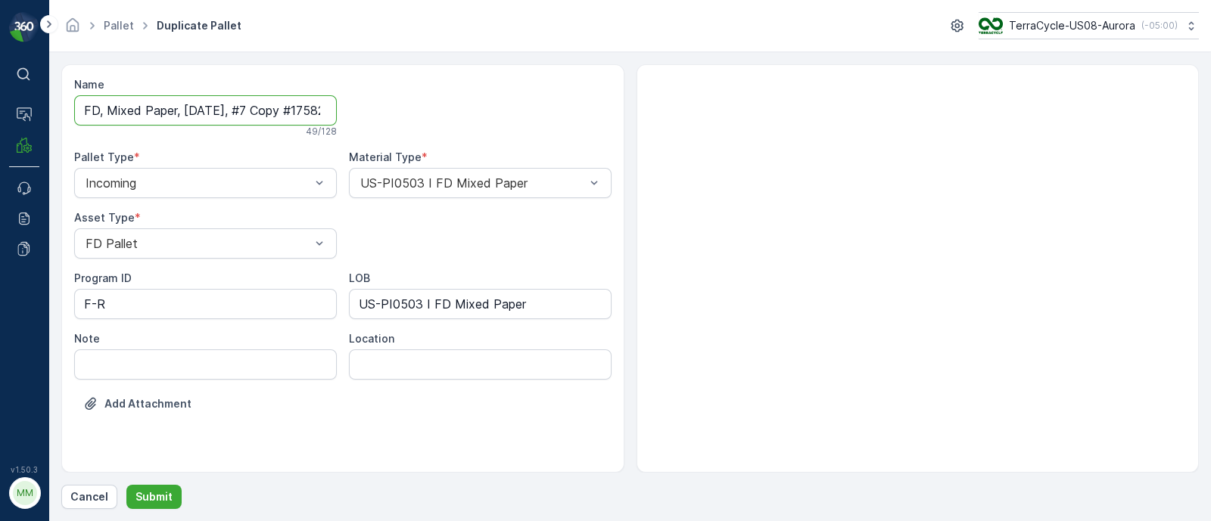
scroll to position [0, 68]
drag, startPoint x: 250, startPoint y: 107, endPoint x: 450, endPoint y: 100, distance: 200.7
click at [450, 100] on div "Name FD, Mixed Paper, [DATE], #7 Copy #1758293321711 49 / 128 Pallet Type * Inc…" at bounding box center [342, 255] width 537 height 357
type input "FD, Mixed Paper, [DATE], #8"
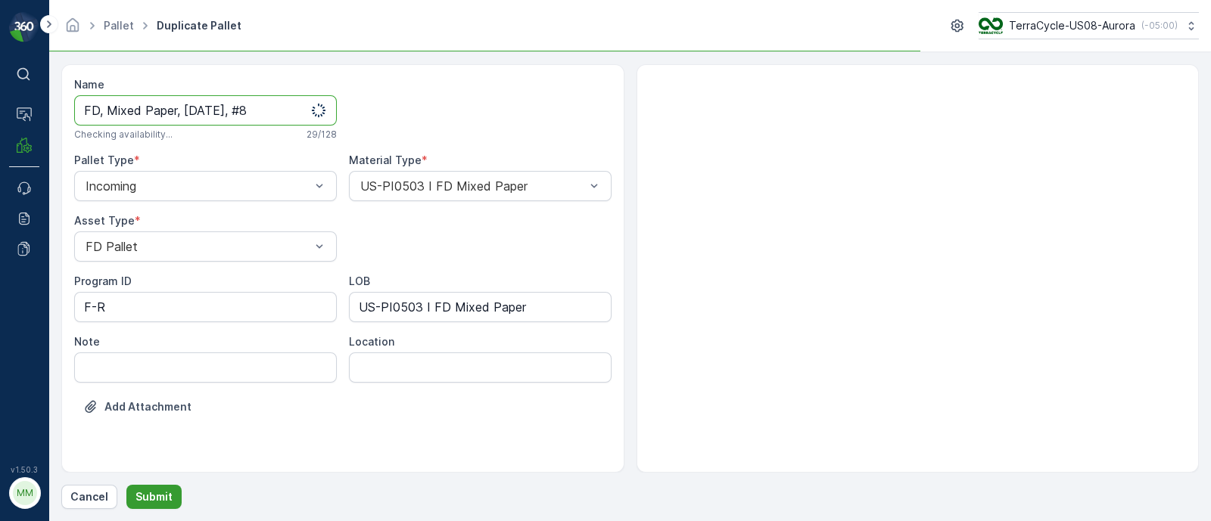
click at [151, 497] on p "Submit" at bounding box center [153, 497] width 37 height 15
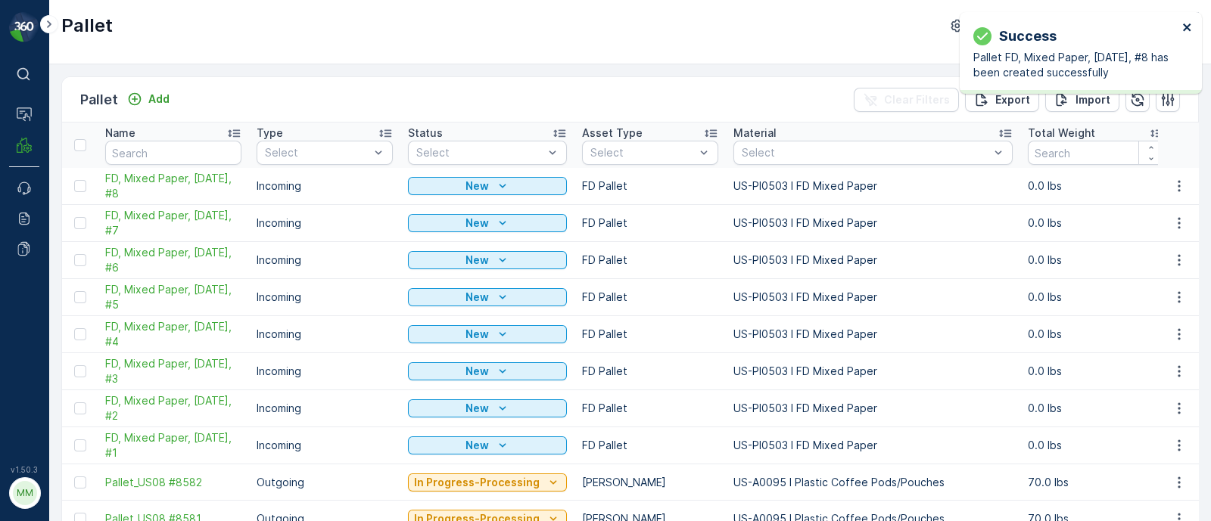
click at [1184, 28] on icon "close" at bounding box center [1187, 27] width 11 height 12
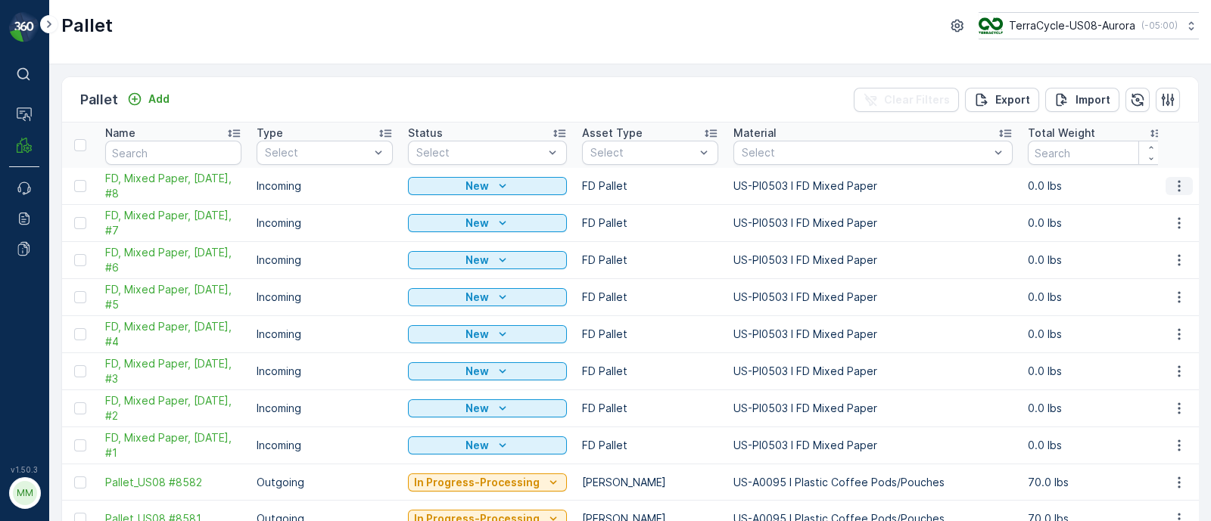
click at [1181, 188] on icon "button" at bounding box center [1178, 186] width 15 height 15
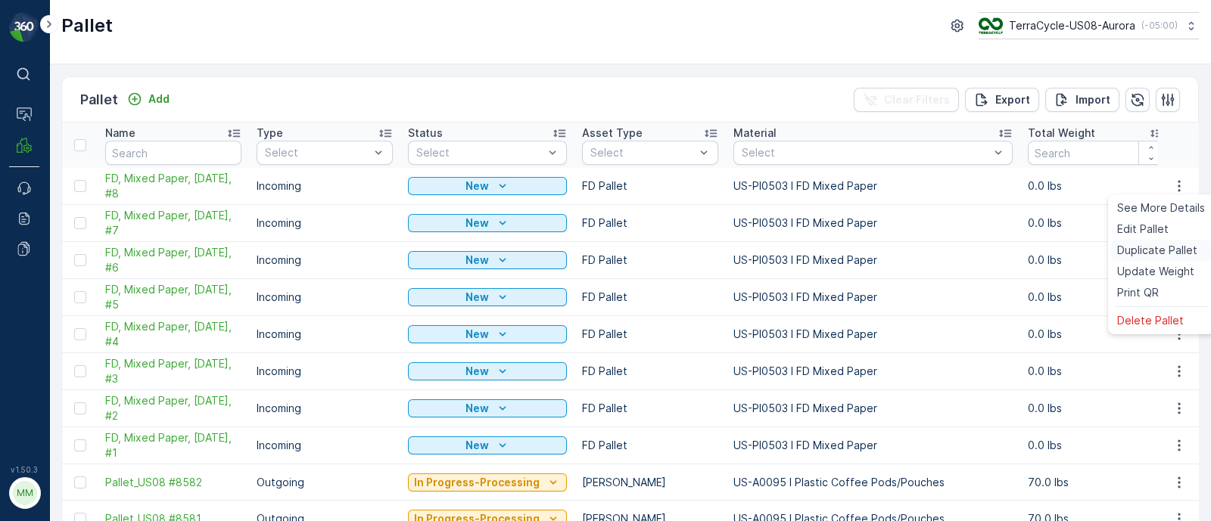
click at [1137, 249] on span "Duplicate Pallet" at bounding box center [1157, 250] width 80 height 15
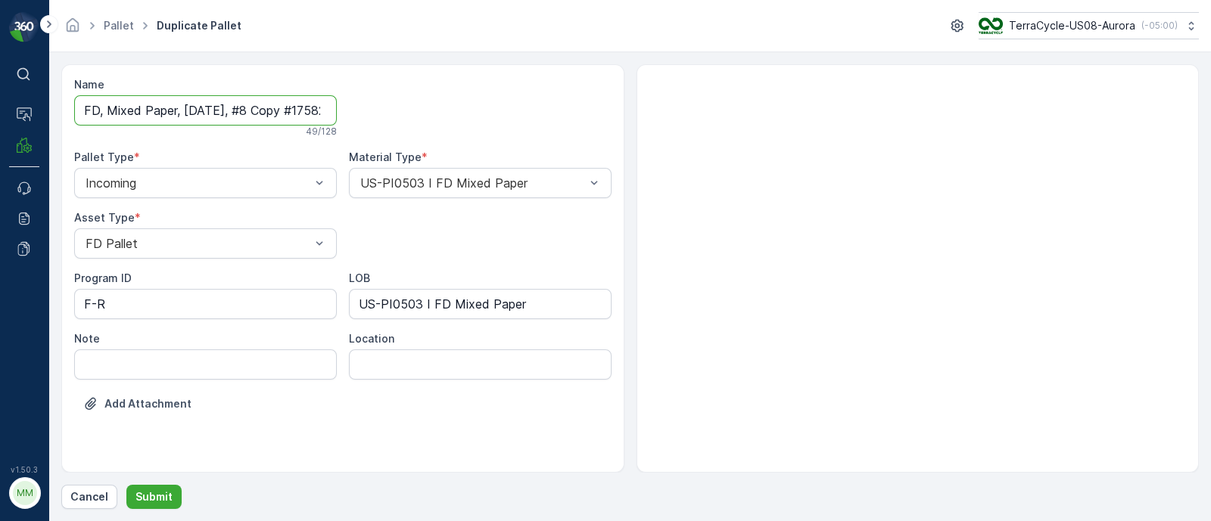
scroll to position [0, 75]
drag, startPoint x: 251, startPoint y: 108, endPoint x: 627, endPoint y: 120, distance: 375.6
click at [627, 120] on div "Name FD, Mixed Paper, [DATE], #8 Copy #1758293348995 49 / 128 Pallet Type * Inc…" at bounding box center [629, 268] width 1137 height 409
type input "FD, Mixed Paper, [DATE], #9"
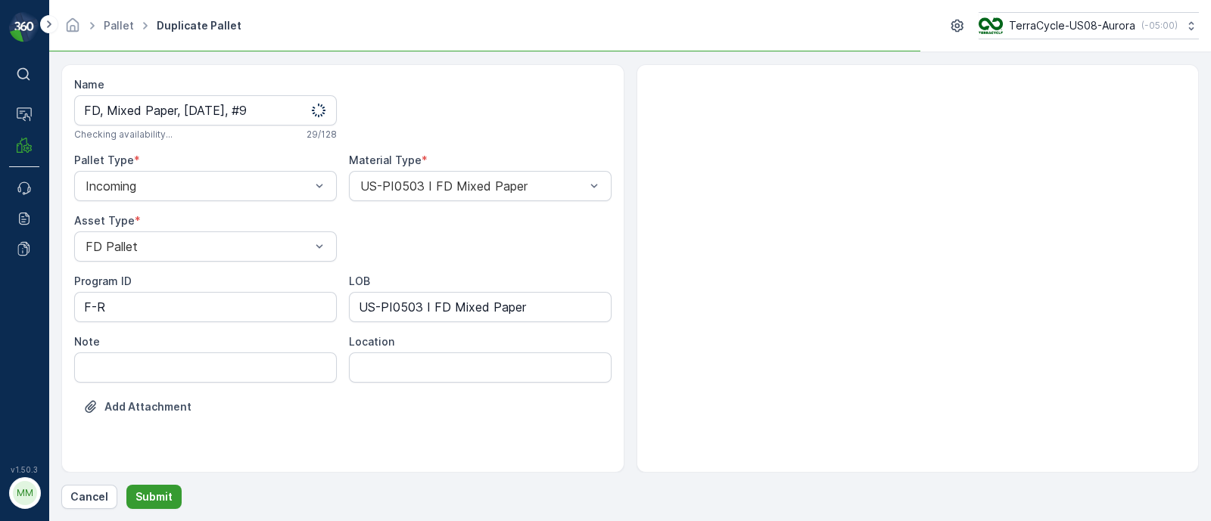
click at [172, 493] on button "Submit" at bounding box center [153, 497] width 55 height 24
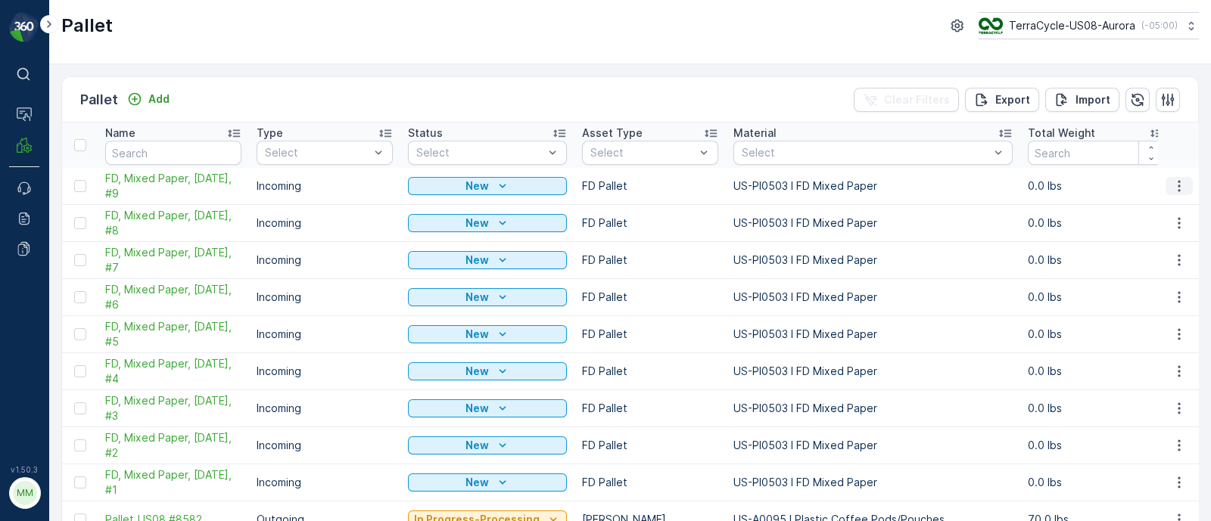
click at [1180, 179] on icon "button" at bounding box center [1178, 186] width 15 height 15
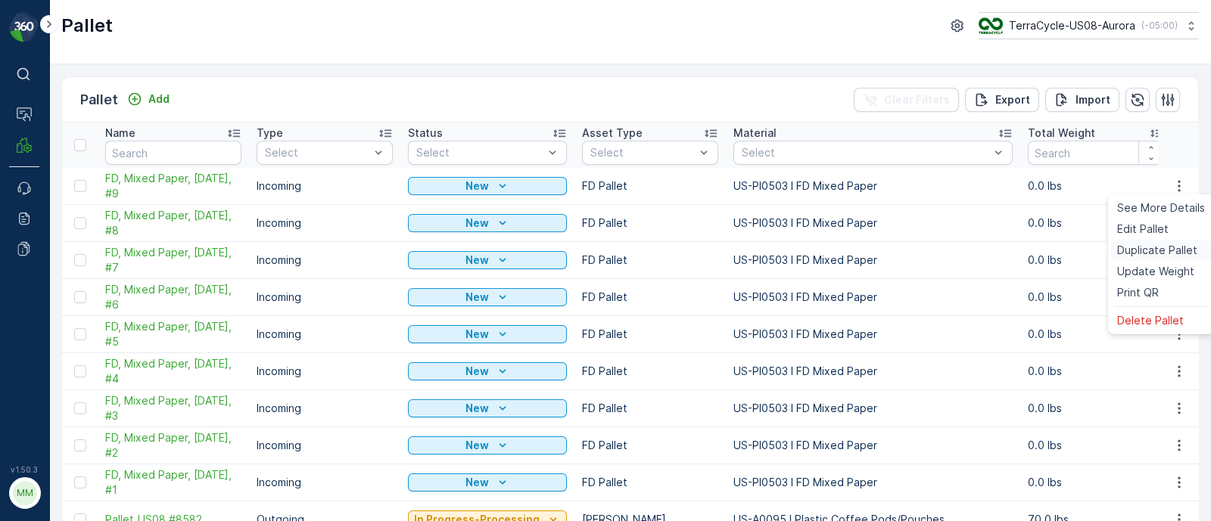
click at [1162, 250] on span "Duplicate Pallet" at bounding box center [1157, 250] width 80 height 15
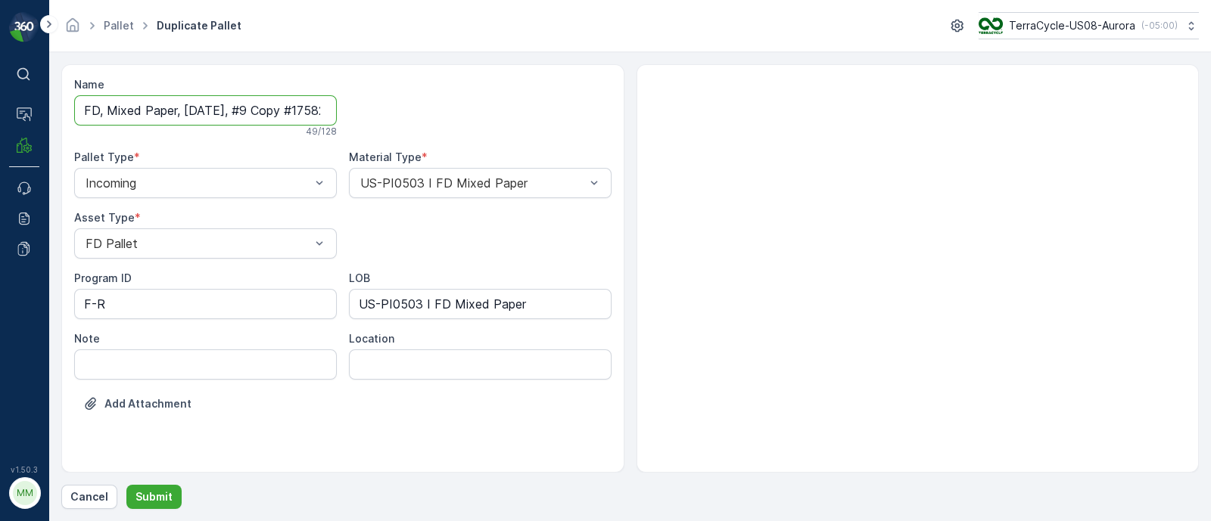
scroll to position [0, 75]
drag, startPoint x: 250, startPoint y: 107, endPoint x: 512, endPoint y: 110, distance: 262.6
click at [512, 110] on div "Name FD, Mixed Paper, [DATE], #9 Copy #1758293459486 49 / 128 Pallet Type * Inc…" at bounding box center [342, 255] width 537 height 357
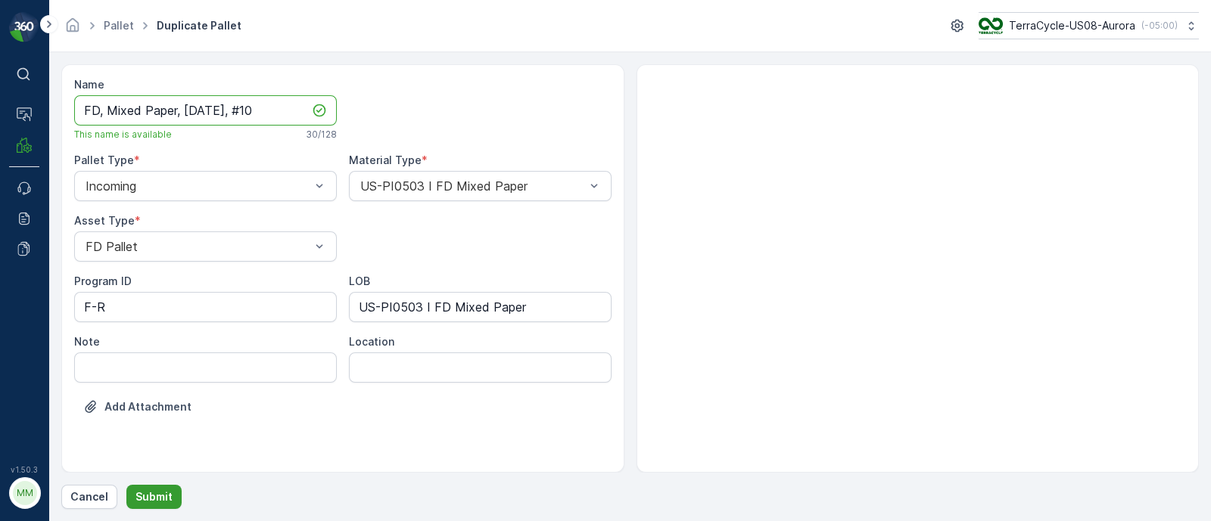
type input "FD, Mixed Paper, [DATE], #10"
click at [151, 497] on p "Submit" at bounding box center [153, 497] width 37 height 15
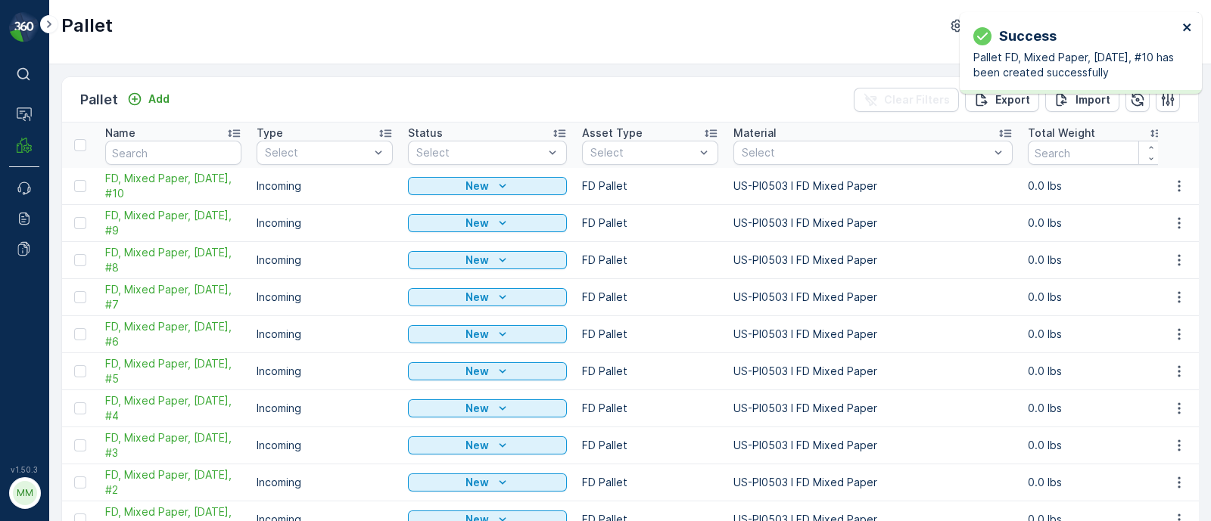
click at [1186, 28] on icon "close" at bounding box center [1187, 27] width 8 height 8
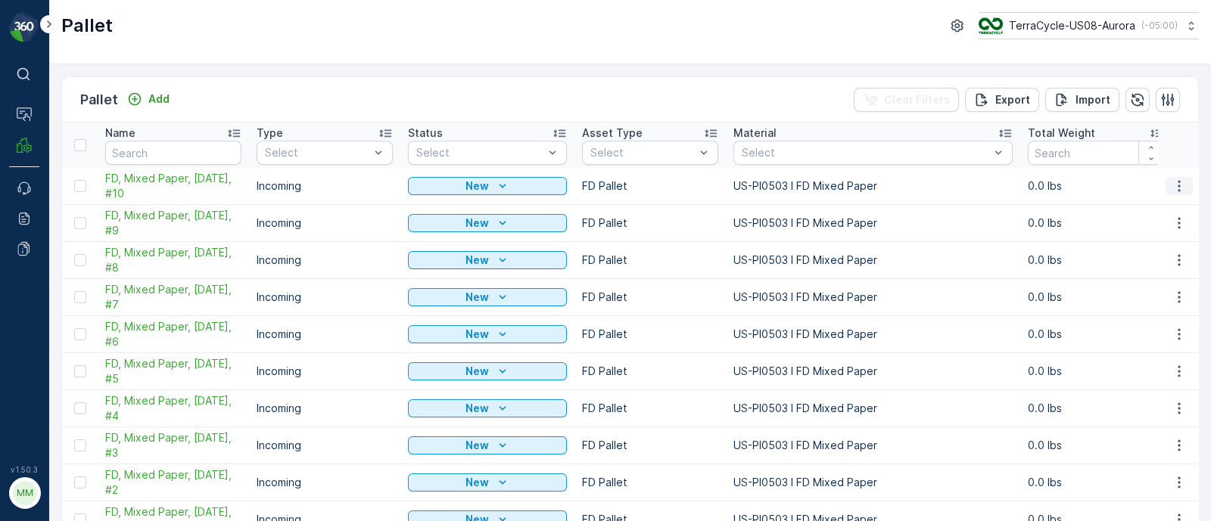
click at [1184, 178] on button "button" at bounding box center [1178, 186] width 27 height 18
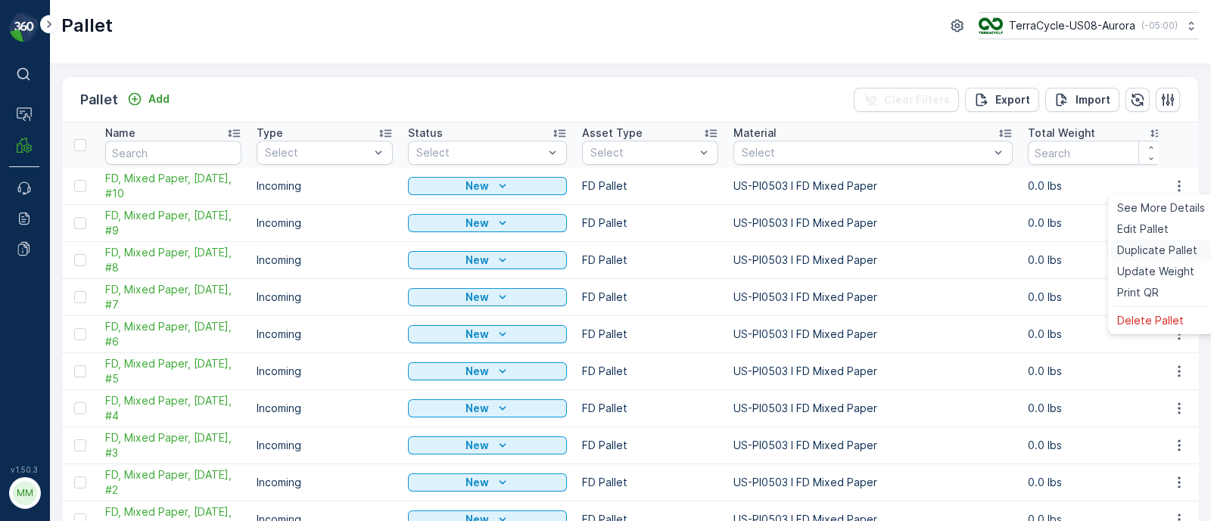
click at [1150, 247] on span "Duplicate Pallet" at bounding box center [1157, 250] width 80 height 15
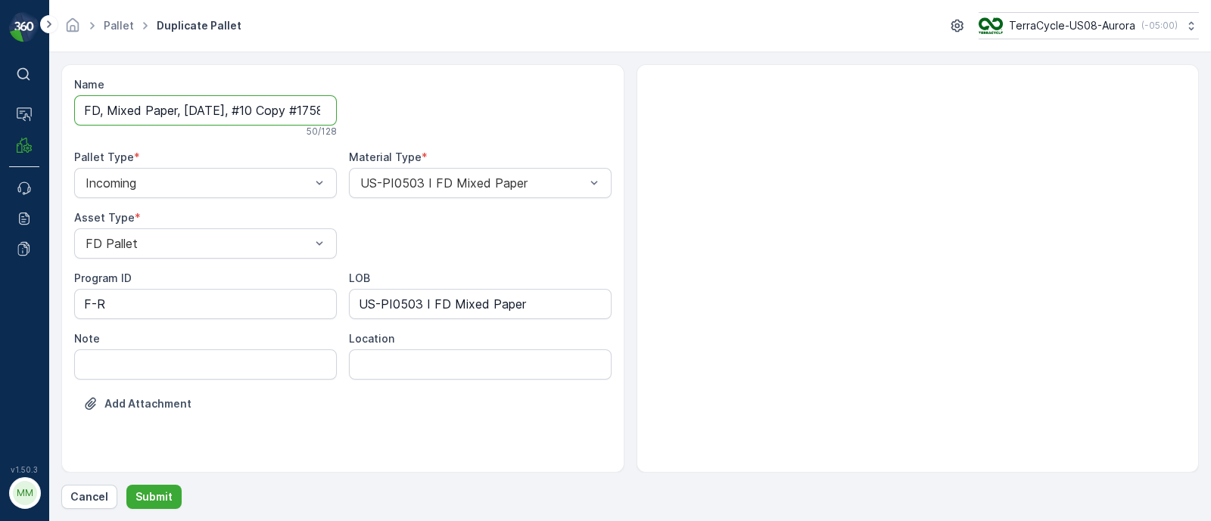
scroll to position [0, 79]
drag, startPoint x: 253, startPoint y: 109, endPoint x: 598, endPoint y: 136, distance: 346.2
click at [598, 136] on div "Name FD, Mixed Paper, [DATE], #10 Copy #1758293489752 50 / 128 Pallet Type * In…" at bounding box center [342, 255] width 537 height 357
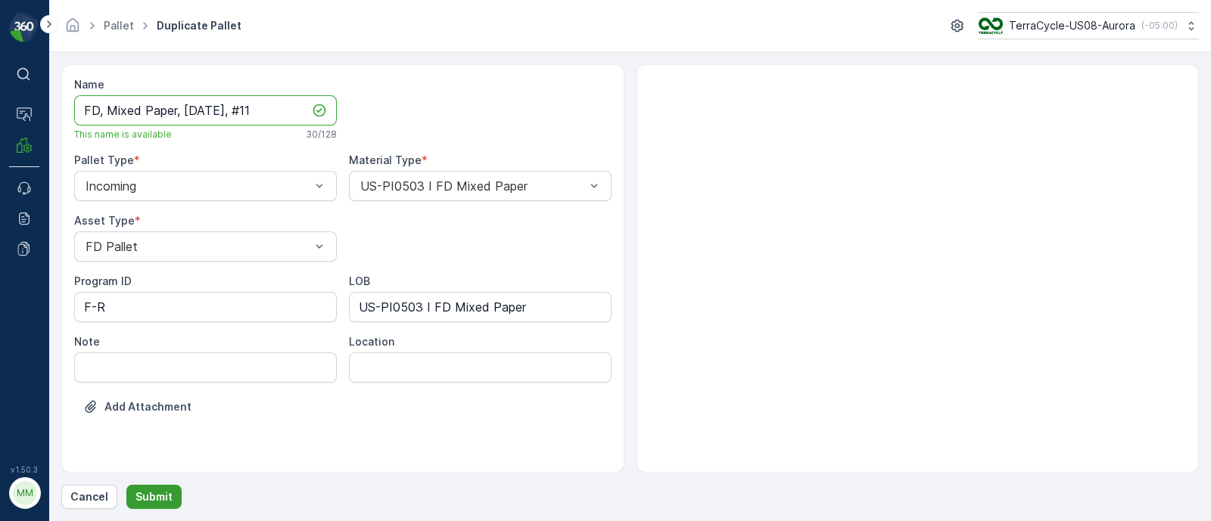
type input "FD, Mixed Paper, [DATE], #11"
click at [159, 503] on p "Submit" at bounding box center [153, 497] width 37 height 15
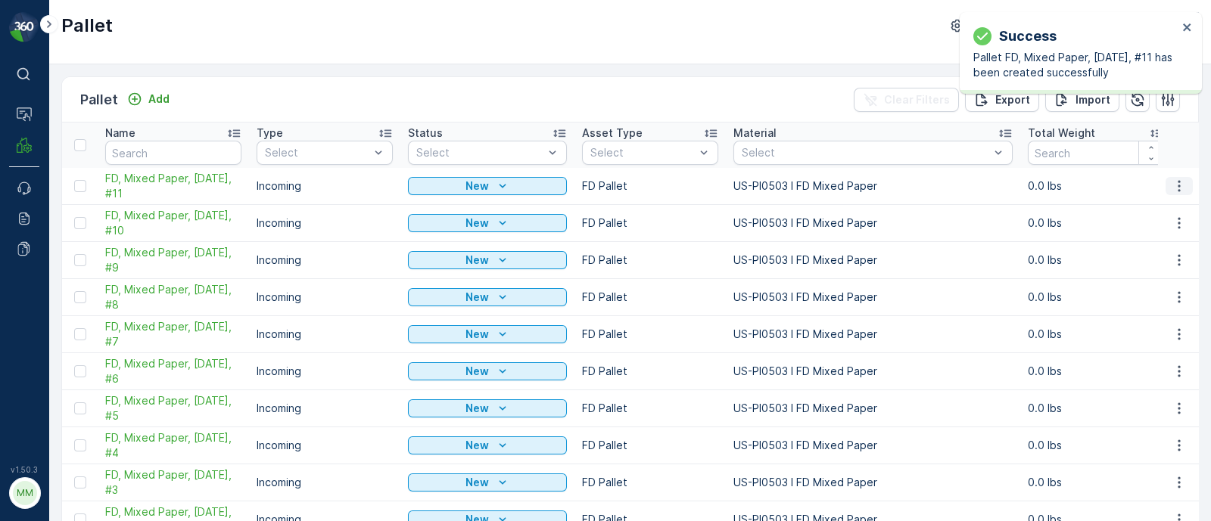
click at [1171, 184] on icon "button" at bounding box center [1178, 186] width 15 height 15
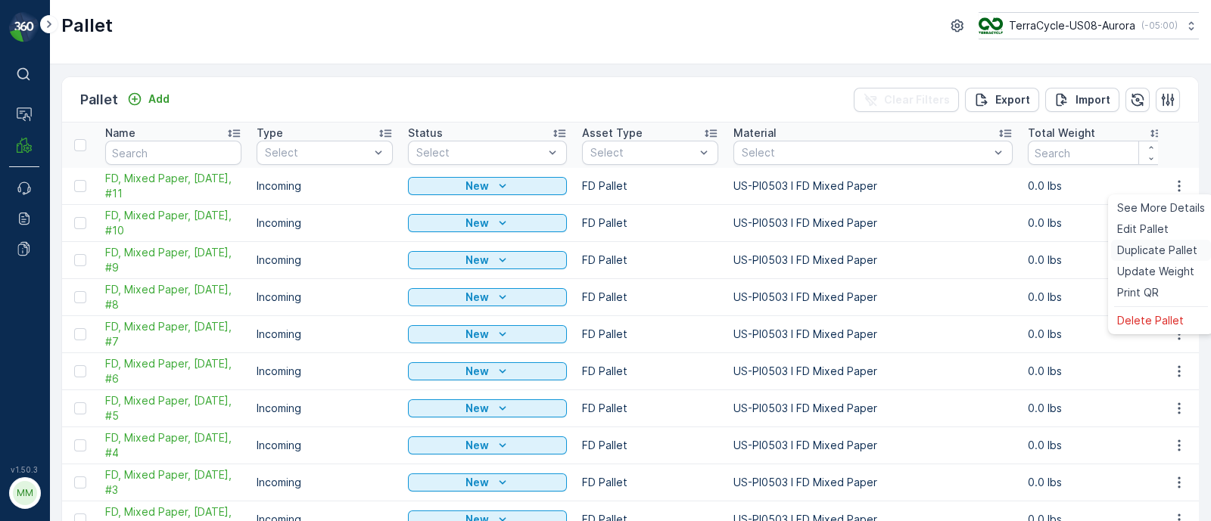
click at [1152, 251] on span "Duplicate Pallet" at bounding box center [1157, 250] width 80 height 15
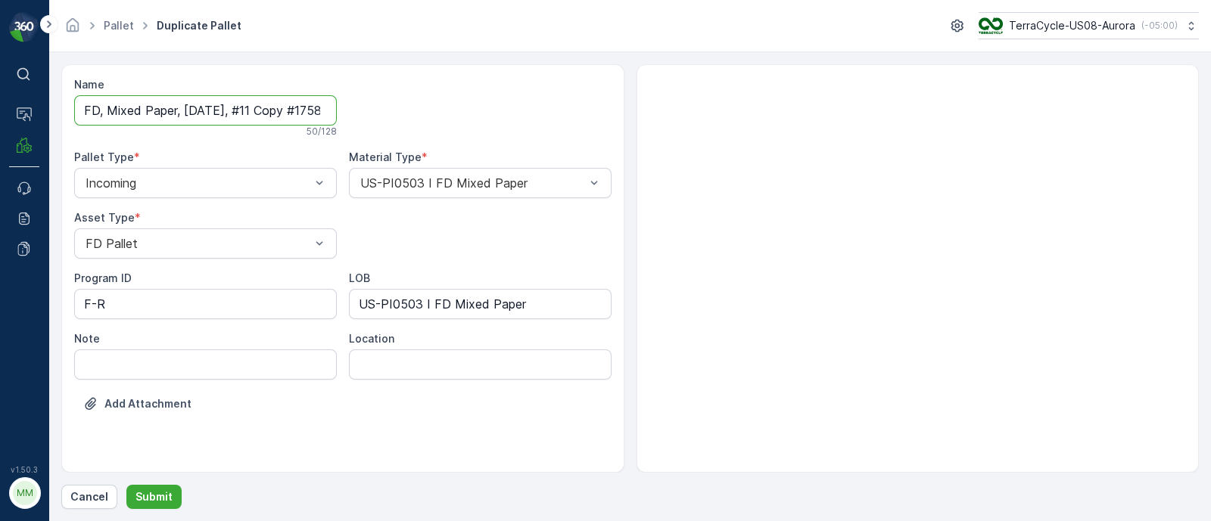
scroll to position [0, 79]
drag, startPoint x: 254, startPoint y: 111, endPoint x: 579, endPoint y: 110, distance: 324.7
click at [579, 110] on div "Name FD, Mixed Paper, [DATE], #11 Copy #1758293503482 50 / 128 Pallet Type * In…" at bounding box center [342, 255] width 537 height 357
type input "FD, Mixed Paper, [DATE], #12"
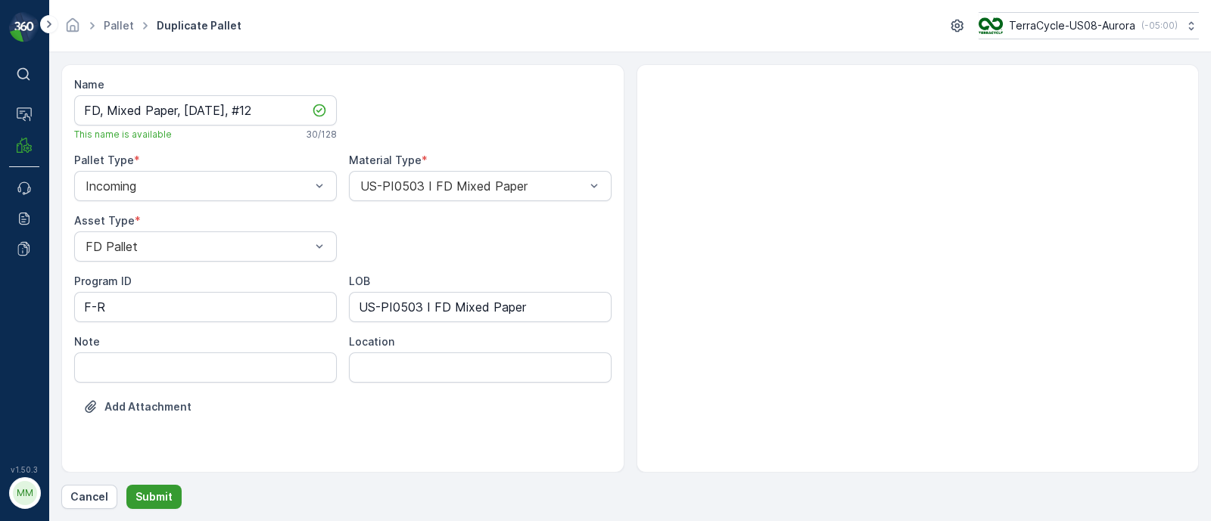
click at [163, 485] on button "Submit" at bounding box center [153, 497] width 55 height 24
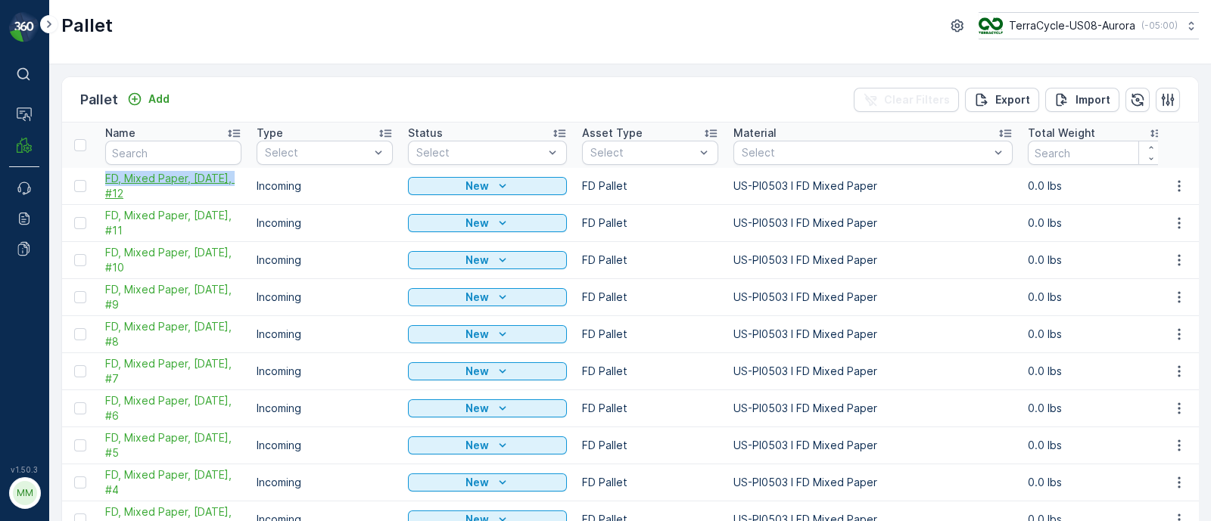
drag, startPoint x: 103, startPoint y: 174, endPoint x: 235, endPoint y: 180, distance: 131.8
click at [235, 180] on td "FD, Mixed Paper, [DATE], #12" at bounding box center [173, 186] width 151 height 37
copy span "FD, Mixed Paper, [DATE]"
